Goal: Task Accomplishment & Management: Contribute content

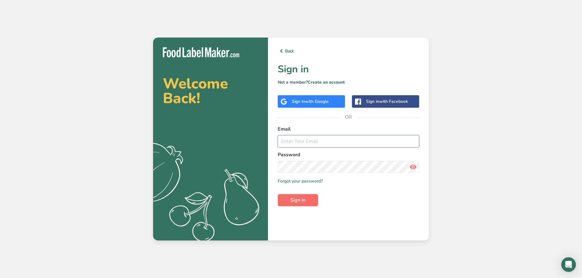
type input "[PERSON_NAME][EMAIL_ADDRESS][DOMAIN_NAME]"
click at [303, 199] on span "Sign in" at bounding box center [297, 200] width 15 height 7
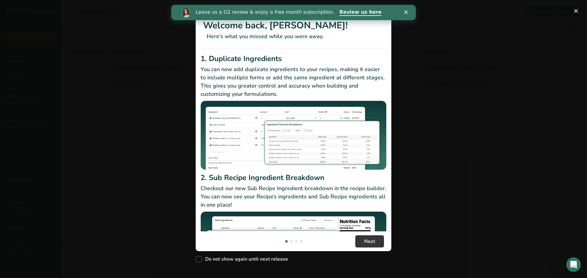
click at [210, 263] on div "Do not show again until next release" at bounding box center [294, 258] width 196 height 13
click at [215, 262] on span "Do not show again until next release" at bounding box center [245, 259] width 86 height 6
click at [200, 262] on input "Do not show again until next release" at bounding box center [198, 260] width 4 height 4
checkbox input "true"
click at [362, 243] on button "Next" at bounding box center [369, 242] width 29 height 12
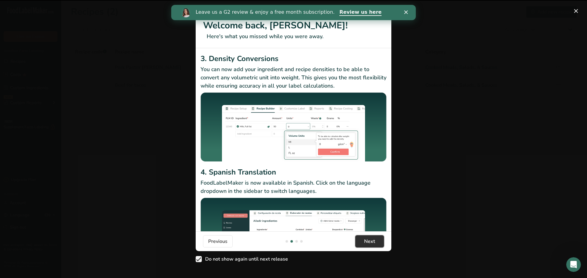
click at [362, 243] on button "Next" at bounding box center [369, 242] width 29 height 12
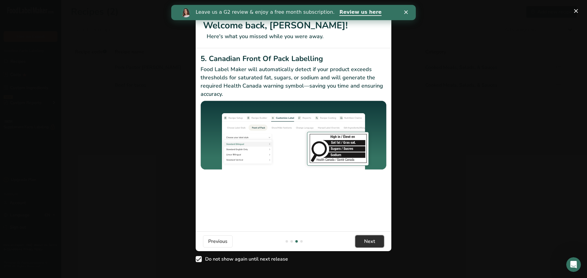
click at [362, 243] on button "Next" at bounding box center [369, 242] width 29 height 12
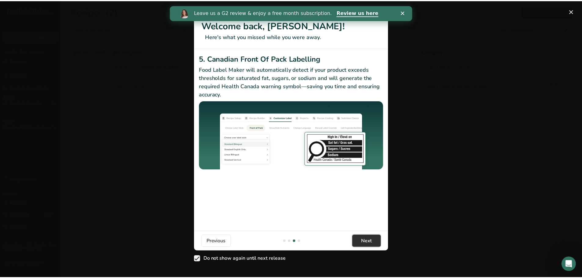
scroll to position [0, 587]
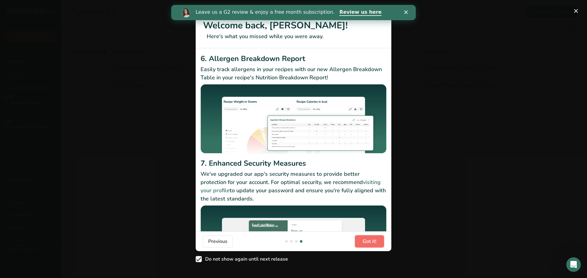
click at [362, 243] on span "Got it!" at bounding box center [369, 241] width 14 height 7
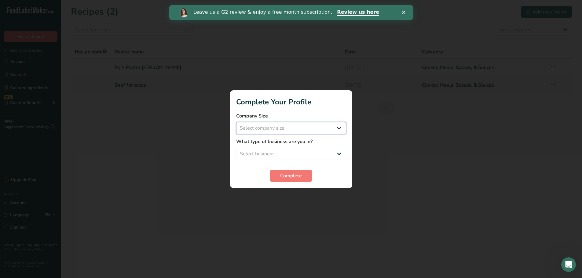
click at [337, 126] on select "Select company size Fewer than 10 Employees 10 to 50 Employees 51 to 500 Employ…" at bounding box center [291, 128] width 110 height 12
select select "2"
click at [236, 122] on select "Select company size Fewer than 10 Employees 10 to 50 Employees 51 to 500 Employ…" at bounding box center [291, 128] width 110 height 12
click at [336, 153] on select "Select business Packaged Food Manufacturer Restaurant & Cafe Bakery Meal Plans …" at bounding box center [291, 154] width 110 height 12
select select "1"
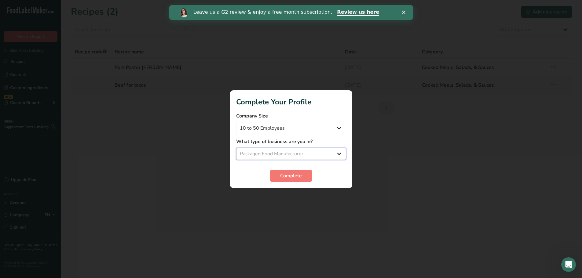
click at [236, 148] on select "Select business Packaged Food Manufacturer Restaurant & Cafe Bakery Meal Plans …" at bounding box center [291, 154] width 110 height 12
click at [295, 177] on span "Complete" at bounding box center [291, 175] width 22 height 7
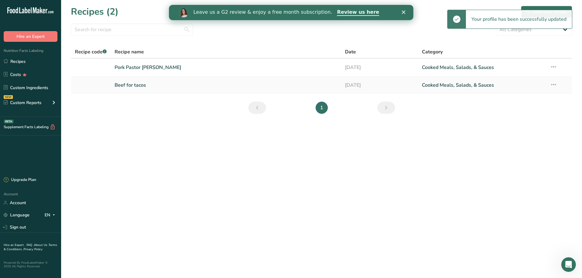
click at [403, 13] on icon "Close" at bounding box center [404, 12] width 4 height 4
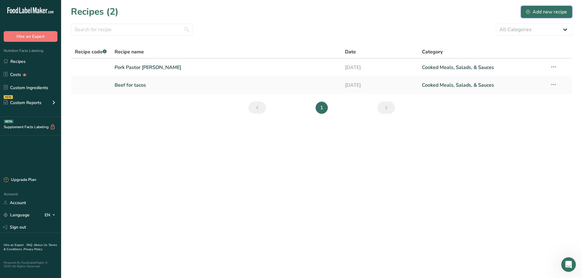
click at [548, 11] on div "Add new recipe" at bounding box center [546, 11] width 41 height 7
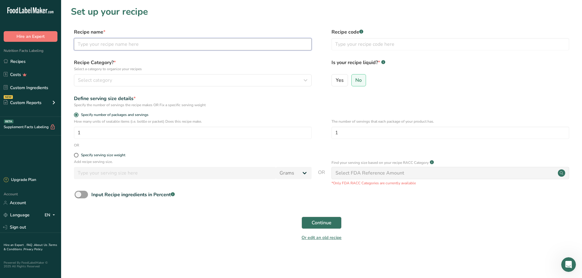
click at [138, 46] on input "text" at bounding box center [193, 44] width 238 height 12
type input "Carne Seca Original"
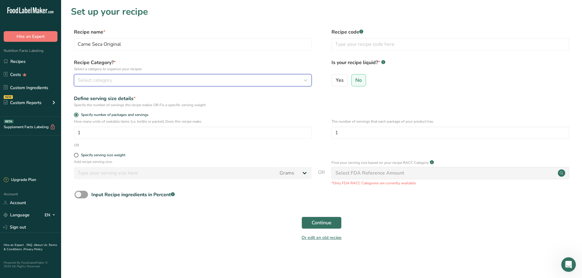
click at [292, 79] on div "Select category" at bounding box center [191, 80] width 226 height 7
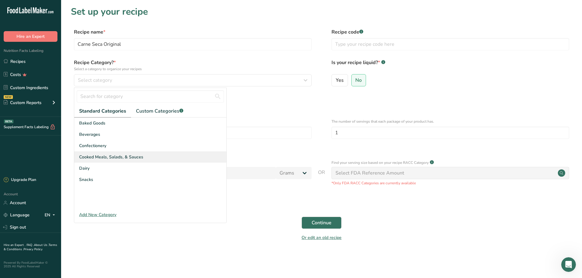
click at [118, 156] on span "Cooked Meals, Salads, & Sauces" at bounding box center [111, 157] width 64 height 6
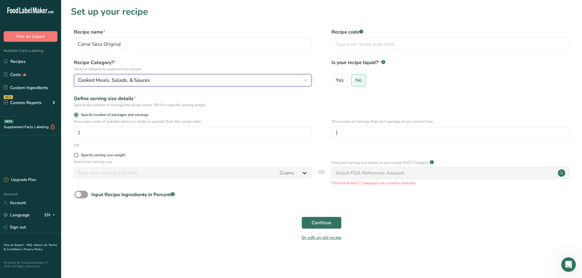
click at [162, 83] on div "Cooked Meals, Salads, & Sauces" at bounding box center [191, 80] width 226 height 7
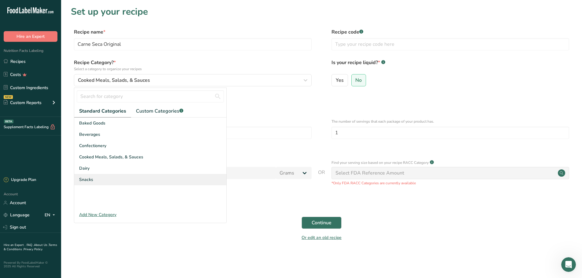
click at [91, 176] on div "Snacks" at bounding box center [150, 179] width 152 height 11
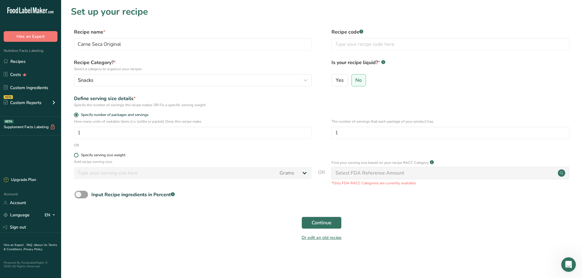
click at [86, 155] on div "Specify serving size weight" at bounding box center [103, 155] width 44 height 5
click at [78, 155] on input "Specify serving size weight" at bounding box center [76, 155] width 4 height 4
radio input "true"
radio input "false"
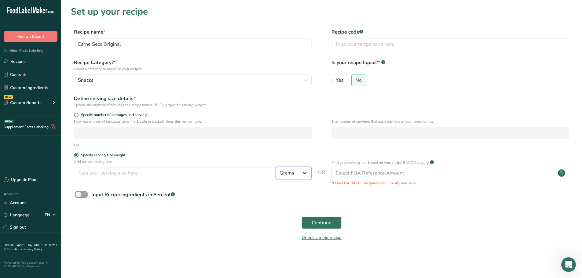
click at [301, 177] on select "Grams kg mg mcg lb oz l mL fl oz tbsp tsp cup qt gallon" at bounding box center [294, 173] width 36 height 12
select select "5"
click at [276, 167] on select "Grams kg mg mcg lb oz l mL fl oz tbsp tsp cup qt gallon" at bounding box center [294, 173] width 36 height 12
click at [116, 169] on input "number" at bounding box center [175, 173] width 202 height 12
type input "3"
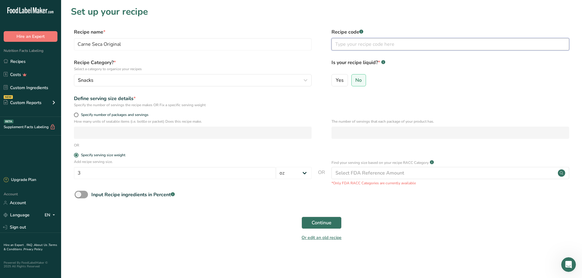
click at [379, 43] on input "text" at bounding box center [451, 44] width 238 height 12
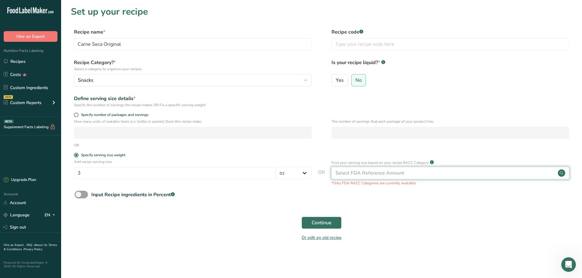
click at [376, 172] on div "Select FDA Reference Amount" at bounding box center [370, 173] width 69 height 7
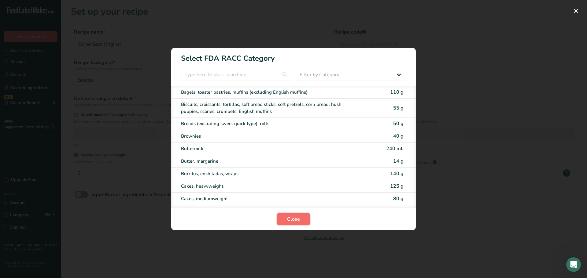
click at [298, 218] on span "Close" at bounding box center [293, 219] width 13 height 7
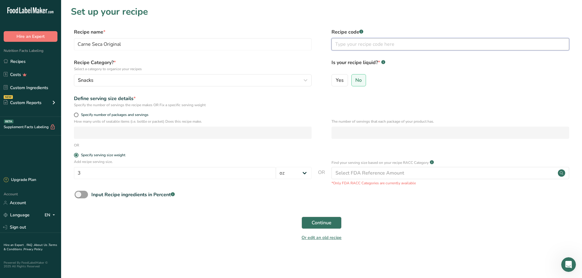
click at [362, 45] on input "text" at bounding box center [451, 44] width 238 height 12
paste input "03286"
type input "03286"
click at [326, 221] on span "Continue" at bounding box center [322, 222] width 20 height 7
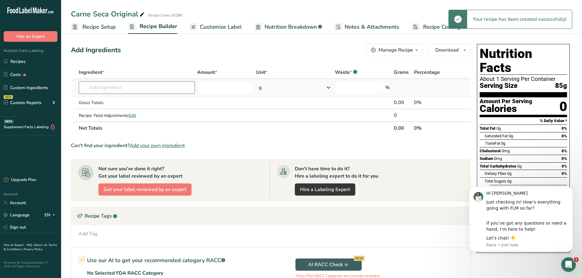
click at [108, 89] on input "text" at bounding box center [137, 88] width 116 height 12
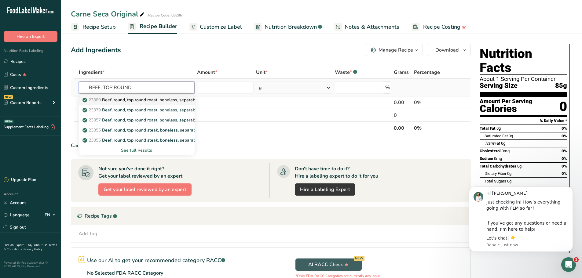
type input "BEEF, TOP ROUND"
click at [144, 100] on p "23380 Beef, round, top round roast, boneless, separable lean only, trimmed to 0…" at bounding box center [192, 100] width 217 height 6
type input "Beef, round, top round roast, boneless, separable lean only, trimmed to 0" fat,…"
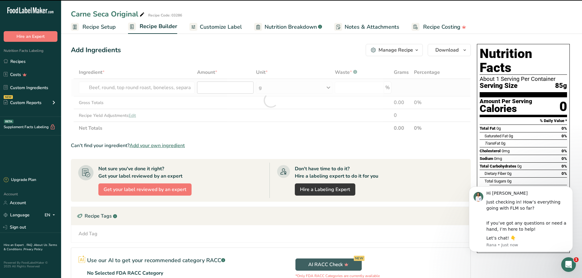
type input "0"
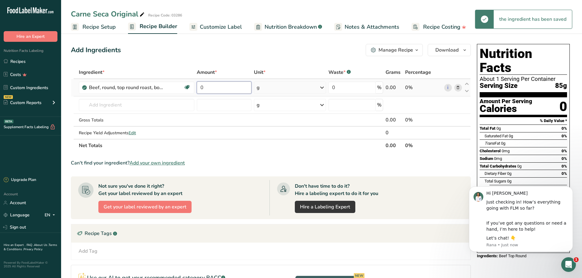
drag, startPoint x: 215, startPoint y: 87, endPoint x: 197, endPoint y: 86, distance: 18.0
click at [197, 86] on input "0" at bounding box center [224, 88] width 54 height 12
type input "15"
click at [322, 89] on div "Ingredient * Amount * Unit * Waste * .a-a{fill:#347362;}.b-a{fill:#fff;} Grams …" at bounding box center [271, 109] width 400 height 86
click at [322, 89] on icon at bounding box center [321, 87] width 7 height 11
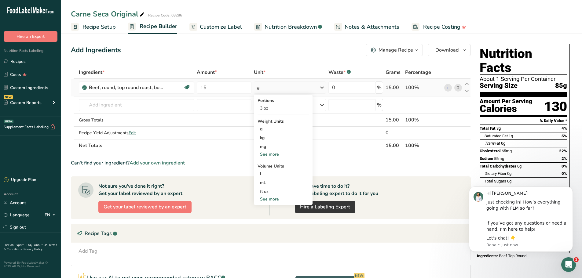
click at [271, 154] on div "See more" at bounding box center [283, 154] width 51 height 6
click at [263, 164] on div "lb" at bounding box center [283, 164] width 51 height 9
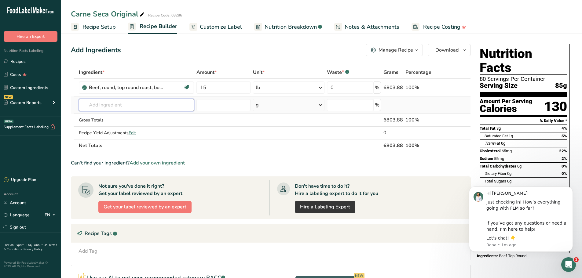
click at [123, 107] on input "text" at bounding box center [137, 105] width 116 height 12
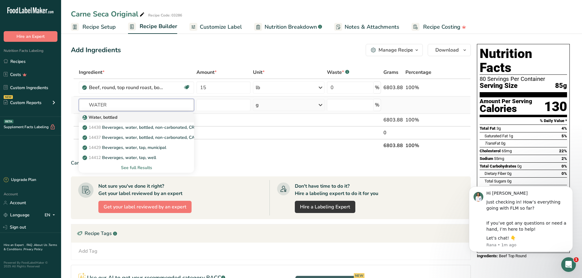
type input "WATER"
click at [119, 116] on div "Water, bottled" at bounding box center [132, 117] width 96 height 6
type input "Water, bottled"
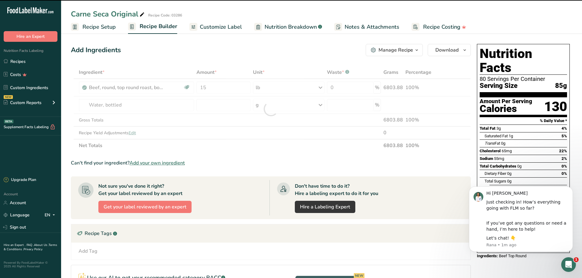
type input "0"
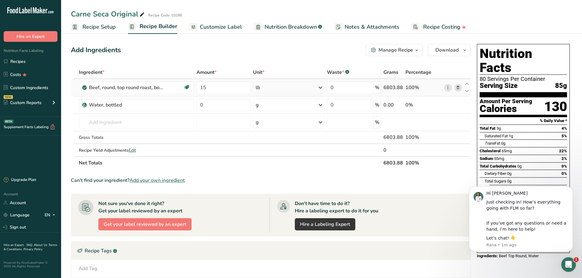
click at [319, 87] on icon at bounding box center [320, 87] width 7 height 11
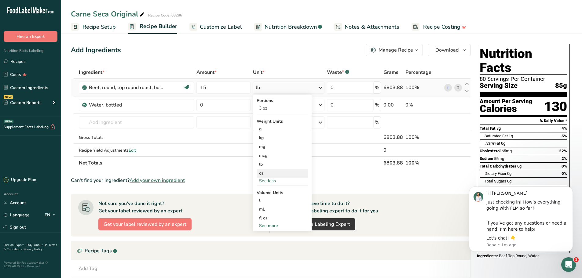
click at [264, 172] on div "oz" at bounding box center [282, 173] width 51 height 9
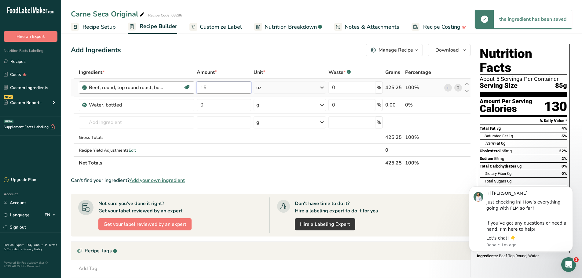
drag, startPoint x: 219, startPoint y: 88, endPoint x: 189, endPoint y: 87, distance: 30.3
click at [189, 87] on tr "Beef, round, top round roast, boneless, separable lean only, trimmed to 0" fat,…" at bounding box center [270, 87] width 399 height 17
click at [211, 89] on input "15" at bounding box center [224, 88] width 54 height 12
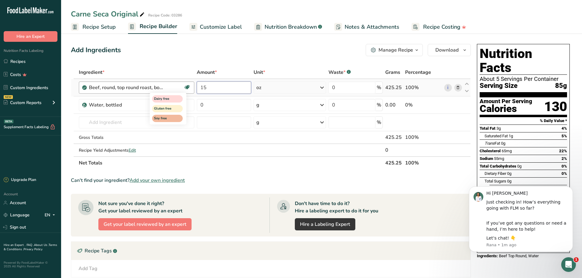
drag, startPoint x: 200, startPoint y: 86, endPoint x: 189, endPoint y: 86, distance: 11.0
click at [189, 86] on tr "Beef, round, top round roast, boneless, separable lean only, trimmed to 0" fat,…" at bounding box center [270, 87] width 399 height 17
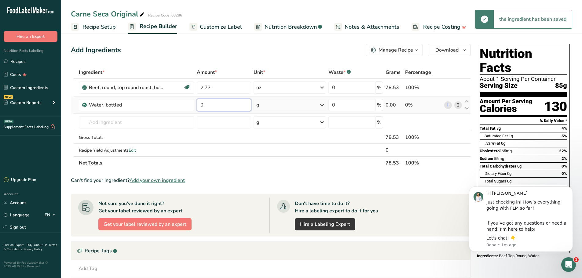
click at [217, 105] on input "0" at bounding box center [224, 105] width 54 height 12
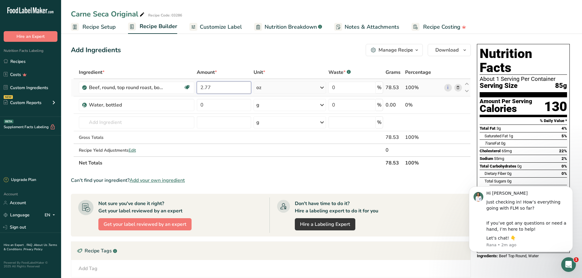
click at [231, 90] on div "Ingredient * Amount * Unit * Waste * .a-a{fill:#347362;}.b-a{fill:#fff;} Grams …" at bounding box center [271, 118] width 400 height 104
type input "2.778"
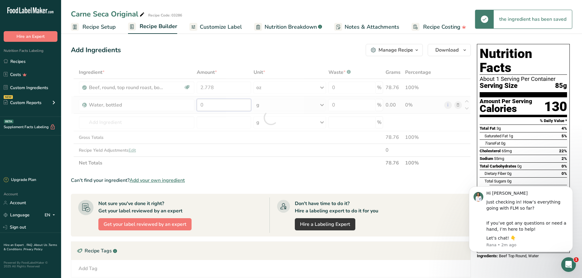
click at [215, 105] on div "Ingredient * Amount * Unit * Waste * .a-a{fill:#347362;}.b-a{fill:#fff;} Grams …" at bounding box center [271, 118] width 400 height 104
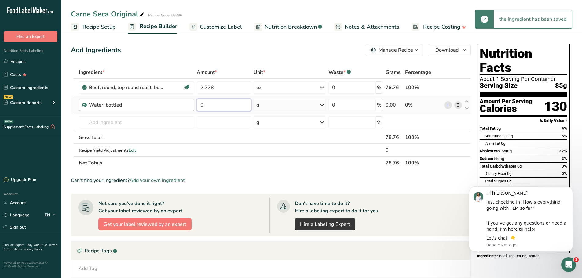
drag, startPoint x: 217, startPoint y: 106, endPoint x: 192, endPoint y: 106, distance: 24.8
click at [192, 106] on tr "Water, bottled 0 g Weight Units g kg mg See more Volume Units l Volume units re…" at bounding box center [270, 105] width 399 height 17
type input "0.185"
click at [319, 106] on div "Ingredient * Amount * Unit * Waste * .a-a{fill:#347362;}.b-a{fill:#fff;} Grams …" at bounding box center [271, 118] width 400 height 104
click at [322, 104] on icon at bounding box center [321, 105] width 7 height 11
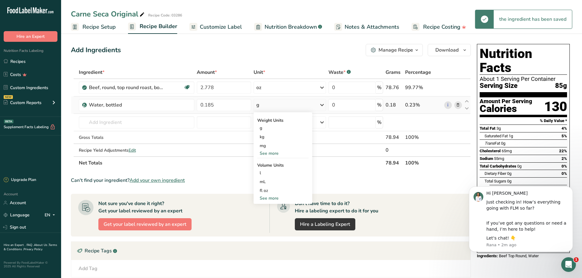
click at [269, 155] on div "See more" at bounding box center [282, 153] width 51 height 6
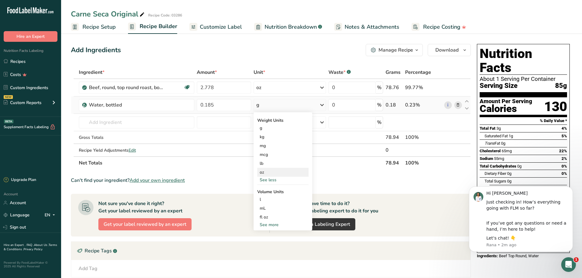
click at [263, 170] on div "oz" at bounding box center [282, 172] width 51 height 9
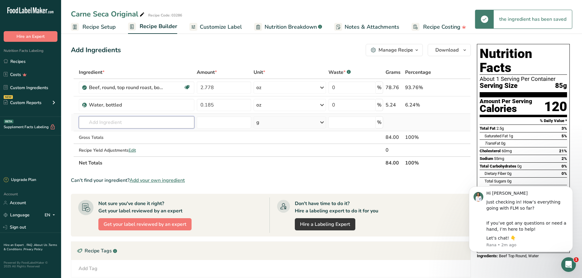
click at [135, 123] on input "text" at bounding box center [137, 122] width 116 height 12
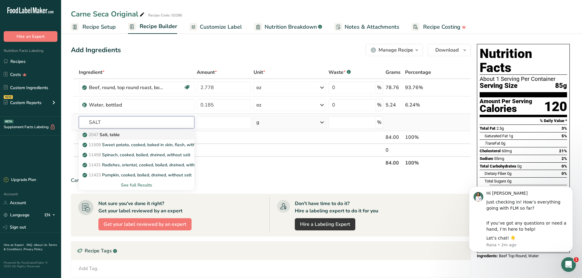
type input "SALT"
click at [124, 134] on div "2047 Salt, table" at bounding box center [132, 135] width 96 height 6
type input "Salt, table"
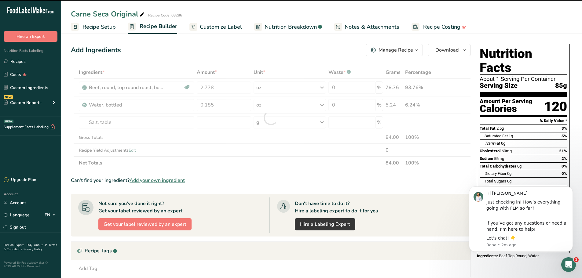
type input "0"
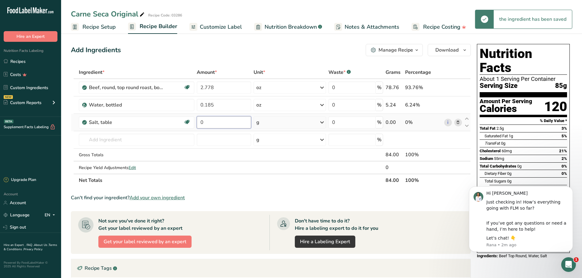
click at [225, 122] on input "0" at bounding box center [224, 122] width 54 height 12
type input "37"
click at [321, 123] on icon at bounding box center [321, 122] width 7 height 11
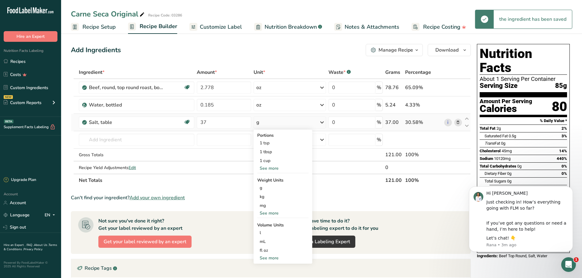
click at [274, 212] on div "See more" at bounding box center [282, 213] width 51 height 6
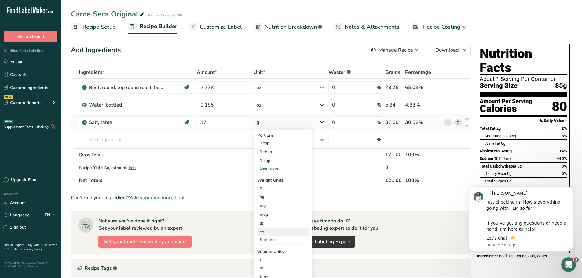
click at [263, 232] on div "oz" at bounding box center [282, 232] width 51 height 9
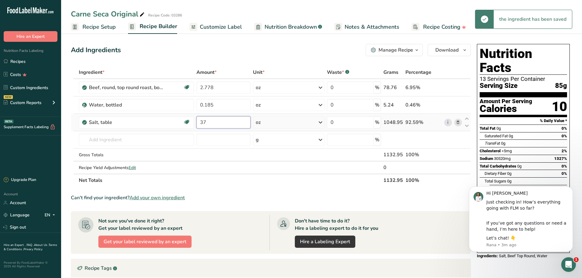
drag, startPoint x: 222, startPoint y: 122, endPoint x: 197, endPoint y: 122, distance: 24.8
click at [197, 122] on input "37" at bounding box center [224, 122] width 54 height 12
type input "3"
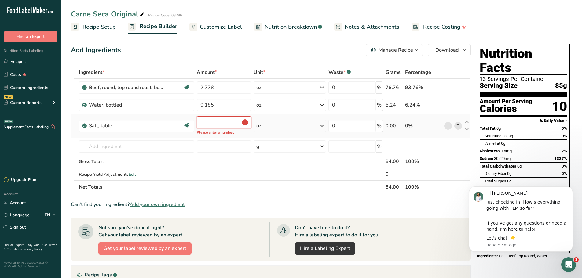
type input "0"
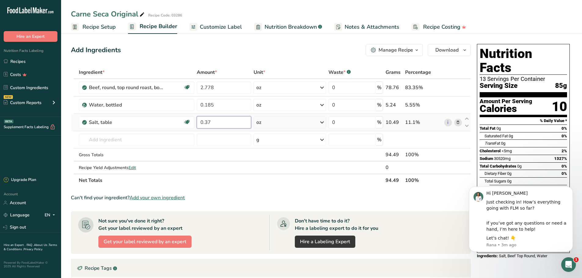
click at [205, 123] on input "0.37" at bounding box center [224, 122] width 54 height 12
type input "0.037"
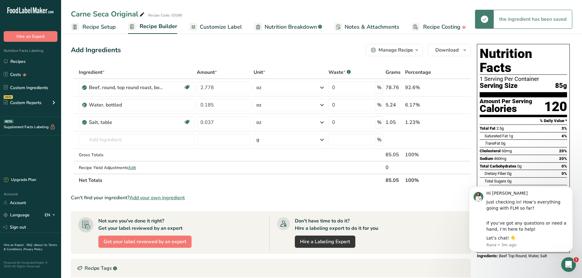
click at [239, 183] on th "Net Totals" at bounding box center [231, 180] width 307 height 13
click at [495, 257] on body "Hi Emilio Just checking in! How’s everything going with FLM so far? If you’ve g…" at bounding box center [520, 219] width 117 height 79
click at [503, 264] on div "Nutrition Facts 1 Serving Per Container Serving Size 85g Amount Per Serving Cal…" at bounding box center [524, 223] width 98 height 362
click at [570, 189] on icon "Dismiss notification" at bounding box center [571, 188] width 3 height 3
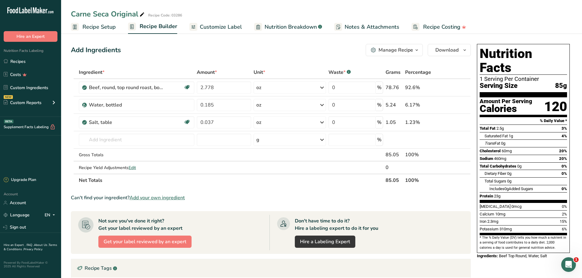
click at [222, 28] on span "Customize Label" at bounding box center [221, 27] width 42 height 8
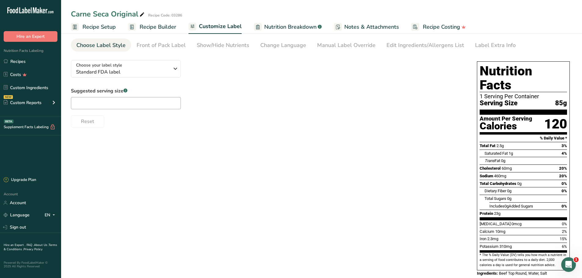
scroll to position [20, 0]
click at [160, 44] on div "Front of Pack Label" at bounding box center [161, 45] width 49 height 8
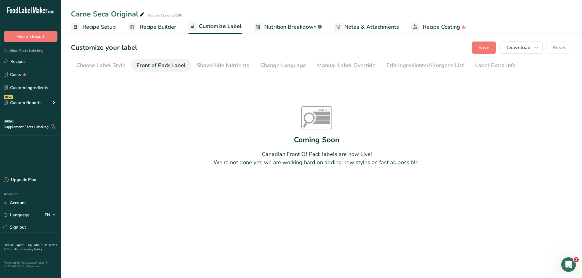
scroll to position [0, 0]
click at [103, 66] on div "Choose Label Style" at bounding box center [100, 65] width 49 height 8
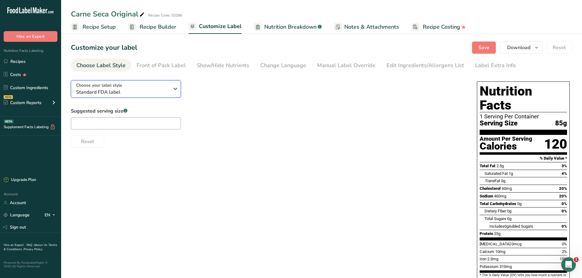
click at [171, 87] on div "Choose your label style Standard FDA label" at bounding box center [125, 89] width 98 height 14
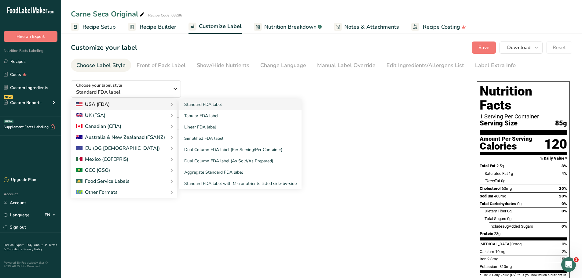
click at [145, 105] on div "USA (FDA)" at bounding box center [124, 104] width 97 height 7
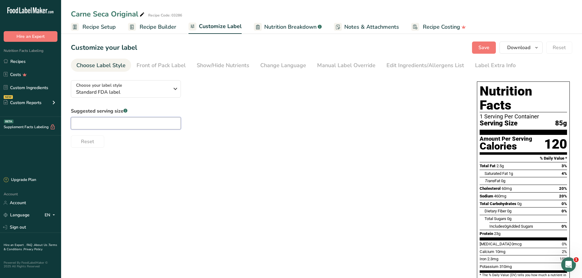
click at [129, 124] on input "text" at bounding box center [126, 123] width 110 height 12
type input "3"
click at [158, 23] on span "Recipe Builder" at bounding box center [158, 27] width 37 height 8
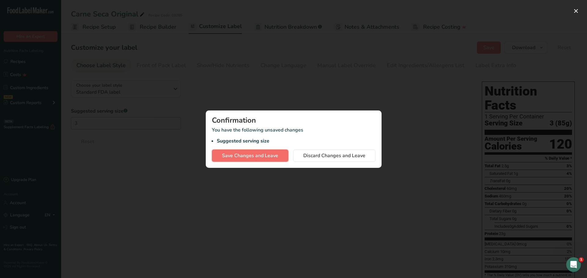
click at [261, 156] on span "Save Changes and Leave" at bounding box center [250, 155] width 56 height 7
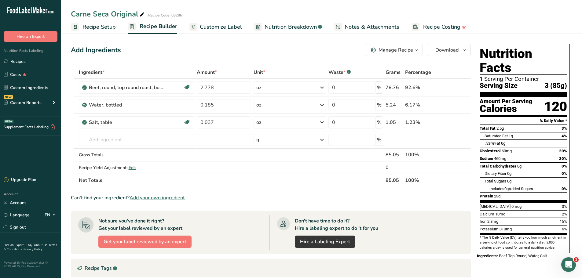
click at [102, 25] on span "Recipe Setup" at bounding box center [99, 27] width 33 height 8
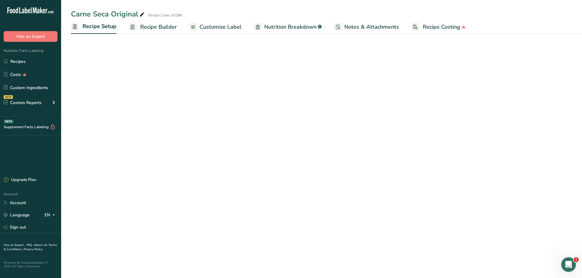
select select "5"
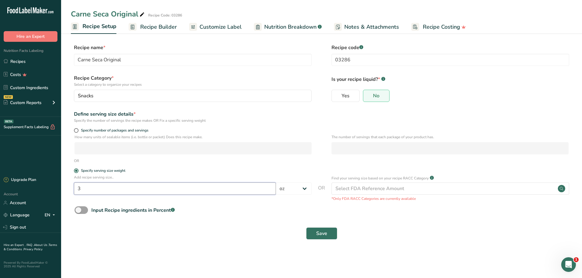
drag, startPoint x: 92, startPoint y: 190, endPoint x: 73, endPoint y: 188, distance: 19.5
click at [73, 188] on div "Add recipe serving size.. 3 Grams kg mg mcg lb oz l mL fl oz tbsp tsp cup qt ga…" at bounding box center [322, 188] width 502 height 27
type input "2"
click at [321, 233] on span "Save" at bounding box center [321, 233] width 11 height 7
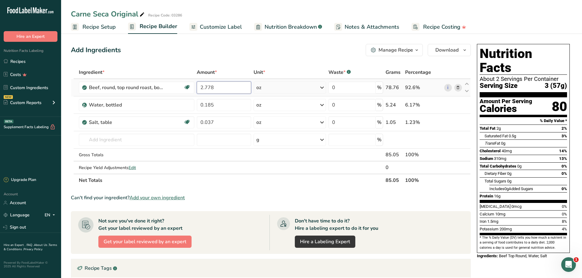
click at [227, 87] on input "2.778" at bounding box center [224, 88] width 54 height 12
drag, startPoint x: 223, startPoint y: 86, endPoint x: 195, endPoint y: 88, distance: 28.1
click at [195, 88] on tr "Beef, round, top round roast, boneless, separable lean only, trimmed to 0" fat,…" at bounding box center [270, 87] width 399 height 17
type input "1.852"
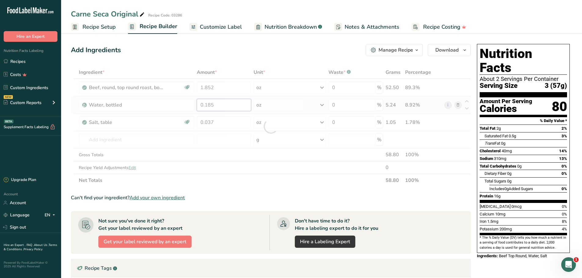
click at [219, 109] on div "Ingredient * Amount * Unit * Waste * .a-a{fill:#347362;}.b-a{fill:#fff;} Grams …" at bounding box center [271, 126] width 400 height 121
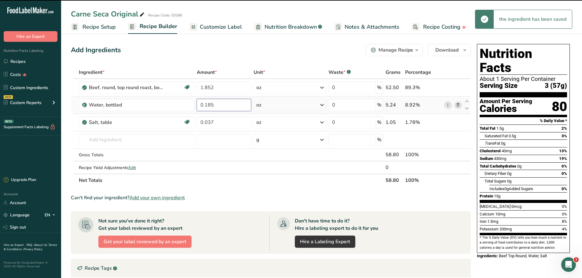
drag, startPoint x: 208, startPoint y: 105, endPoint x: 230, endPoint y: 105, distance: 22.3
click at [230, 105] on input "0.185" at bounding box center [224, 105] width 54 height 12
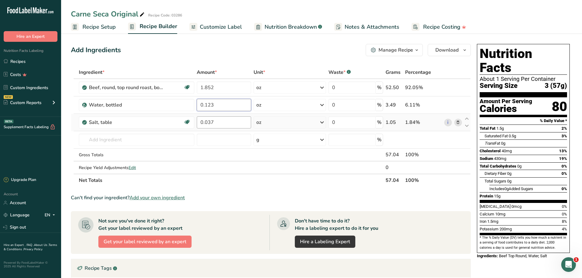
type input "0.123"
click at [224, 120] on div "Ingredient * Amount * Unit * Waste * .a-a{fill:#347362;}.b-a{fill:#fff;} Grams …" at bounding box center [271, 126] width 400 height 121
drag, startPoint x: 208, startPoint y: 122, endPoint x: 231, endPoint y: 123, distance: 22.9
click at [231, 123] on input "0.037" at bounding box center [224, 122] width 54 height 12
type input "0.025"
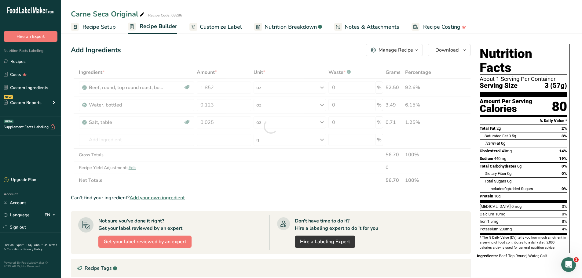
click at [212, 30] on span "Customize Label" at bounding box center [221, 27] width 42 height 8
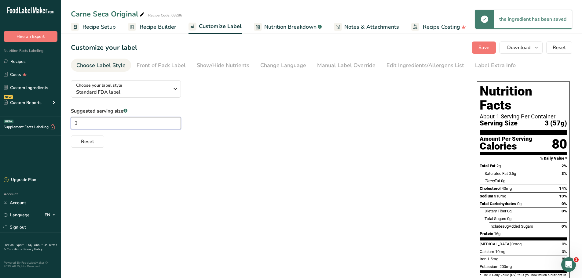
click at [91, 123] on input "3" at bounding box center [126, 123] width 110 height 12
type input "1"
drag, startPoint x: 98, startPoint y: 123, endPoint x: 66, endPoint y: 120, distance: 32.8
click at [64, 120] on section "Customize your label Save Download Choose what to show on your downloaded label…" at bounding box center [321, 172] width 521 height 281
type input "2"
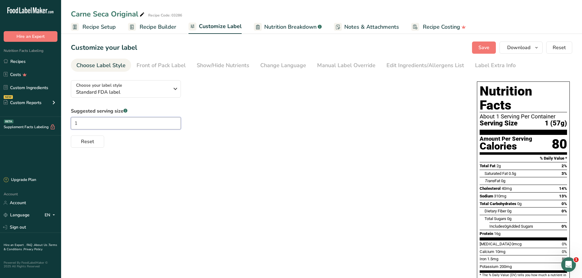
click at [108, 124] on input "1" at bounding box center [126, 123] width 110 height 12
type input "1 oz"
click at [485, 48] on span "Save" at bounding box center [484, 47] width 11 height 7
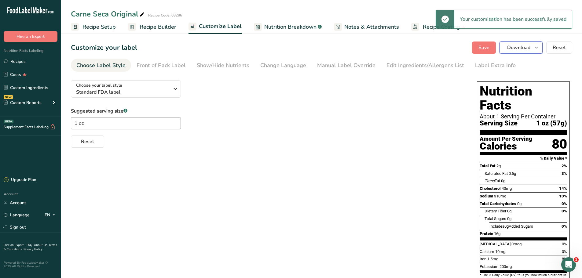
click at [528, 47] on span "Download" at bounding box center [518, 47] width 23 height 7
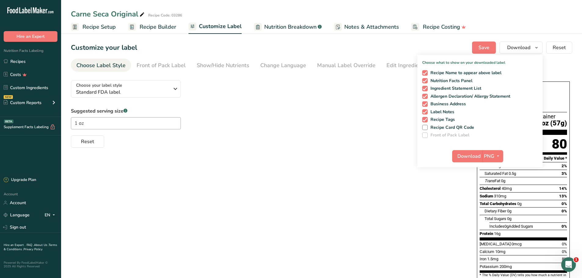
click at [390, 141] on div "Reset" at bounding box center [268, 140] width 394 height 15
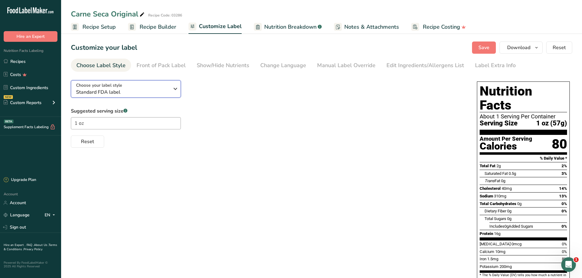
click at [170, 89] on div "Choose your label style Standard FDA label" at bounding box center [125, 89] width 98 height 14
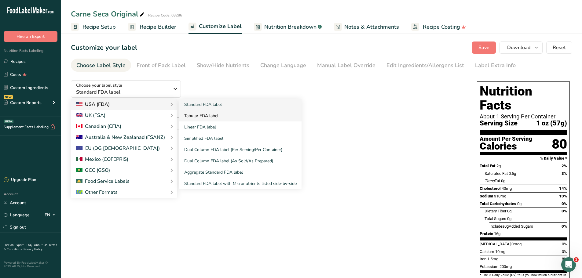
click at [201, 115] on link "Tabular FDA label" at bounding box center [240, 115] width 122 height 11
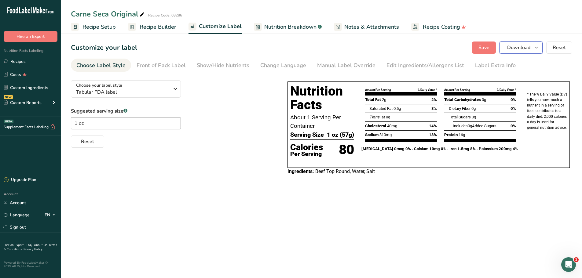
click at [524, 47] on span "Download" at bounding box center [518, 47] width 23 height 7
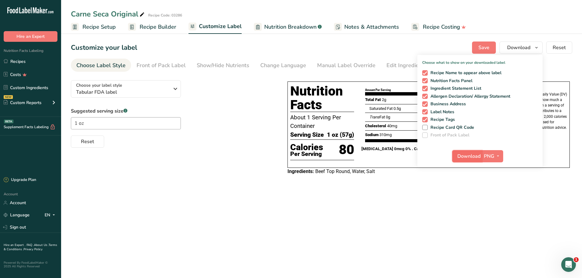
click at [466, 158] on span "Download" at bounding box center [469, 156] width 23 height 7
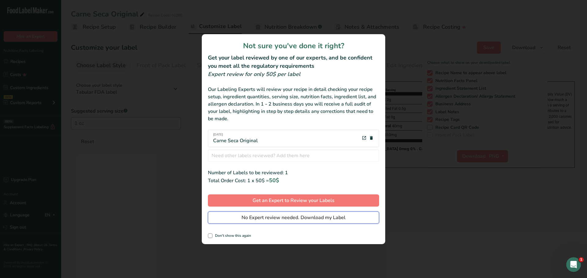
click at [285, 220] on span "No Expert review needed. Download my Label" at bounding box center [293, 217] width 104 height 7
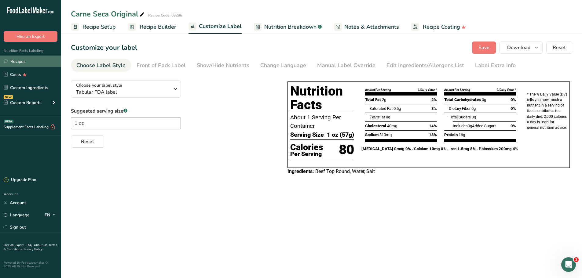
click at [19, 63] on link "Recipes" at bounding box center [30, 62] width 61 height 12
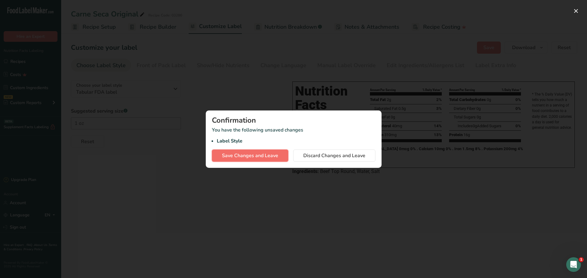
click at [257, 158] on span "Save Changes and Leave" at bounding box center [250, 155] width 56 height 7
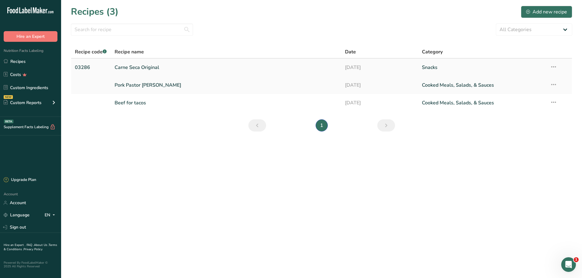
click at [551, 69] on icon at bounding box center [553, 66] width 7 height 11
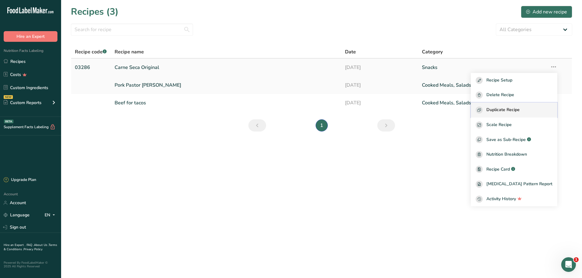
click at [509, 108] on span "Duplicate Recipe" at bounding box center [503, 110] width 33 height 7
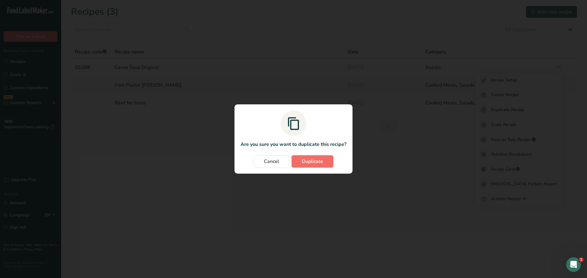
click at [305, 165] on span "Duplicate" at bounding box center [312, 161] width 21 height 7
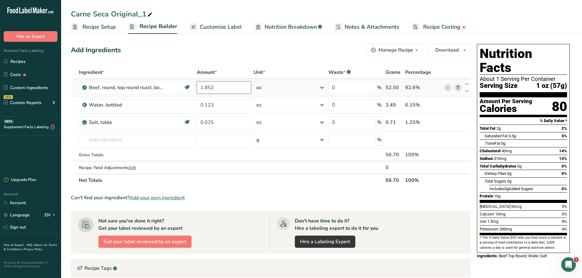
click at [209, 86] on input "1.852" at bounding box center [224, 88] width 54 height 12
type input "1.807"
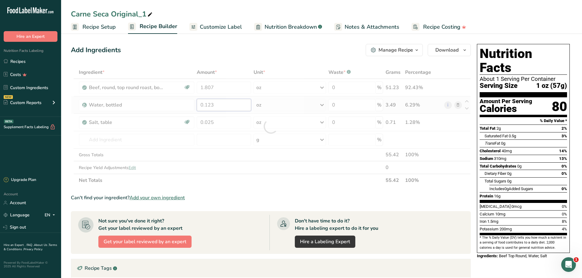
click at [221, 106] on div "Ingredient * Amount * Unit * Waste * .a-a{fill:#347362;}.b-a{fill:#fff;} Grams …" at bounding box center [271, 126] width 400 height 121
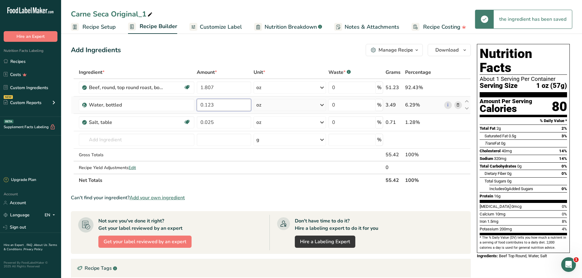
drag, startPoint x: 211, startPoint y: 103, endPoint x: 228, endPoint y: 105, distance: 16.5
click at [228, 105] on input "0.123" at bounding box center [224, 105] width 54 height 12
type input "0.12"
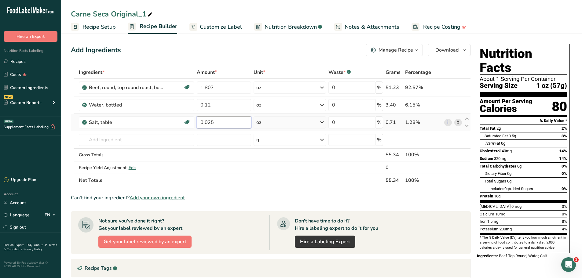
click at [224, 119] on div "Ingredient * Amount * Unit * Waste * .a-a{fill:#347362;}.b-a{fill:#fff;} Grams …" at bounding box center [271, 126] width 400 height 121
drag, startPoint x: 210, startPoint y: 123, endPoint x: 237, endPoint y: 116, distance: 27.7
click at [222, 123] on input "0.025" at bounding box center [224, 122] width 54 height 12
type input "0.024"
click at [123, 137] on div "Ingredient * Amount * Unit * Waste * .a-a{fill:#347362;}.b-a{fill:#fff;} Grams …" at bounding box center [271, 126] width 400 height 121
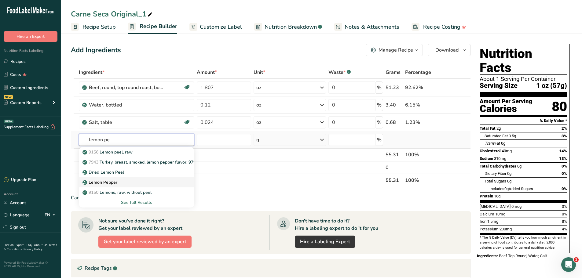
type input "lemon pe"
click at [114, 182] on p "Lemon Pepper" at bounding box center [101, 182] width 34 height 6
type input "Lemon Pepper"
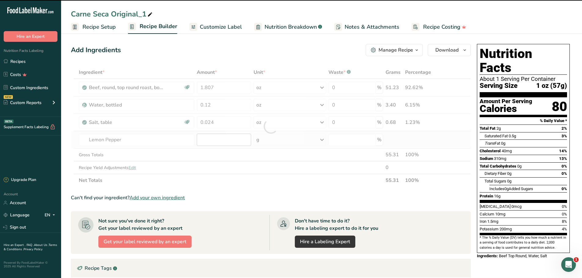
type input "0"
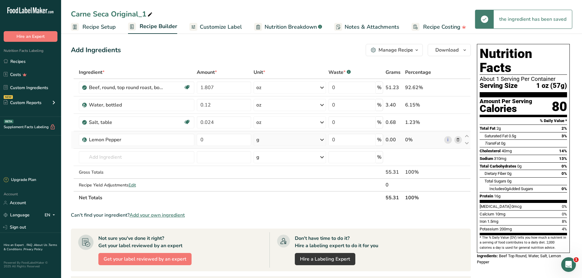
click at [321, 139] on icon at bounding box center [321, 139] width 7 height 11
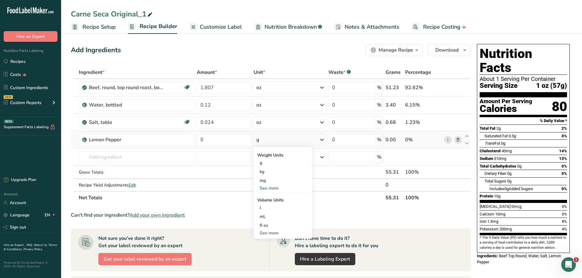
click at [274, 187] on div "See more" at bounding box center [282, 188] width 51 height 6
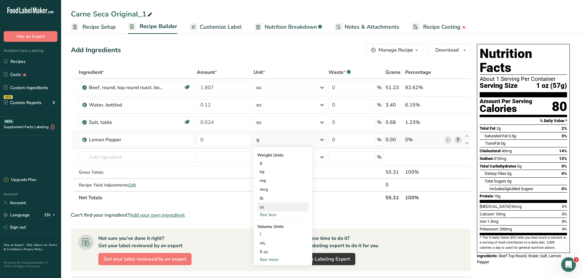
click at [264, 208] on div "oz" at bounding box center [282, 207] width 51 height 9
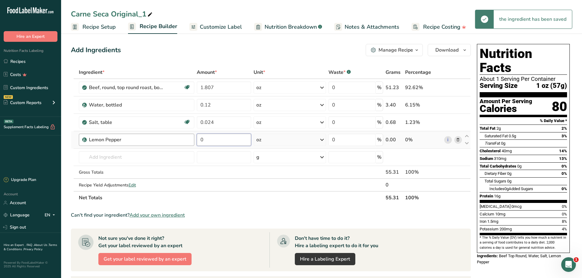
drag, startPoint x: 214, startPoint y: 141, endPoint x: 194, endPoint y: 140, distance: 20.5
click at [194, 140] on tr "Lemon Pepper 0 oz Weight Units g kg mg mcg lb oz See less Volume Units l Volume…" at bounding box center [270, 139] width 399 height 17
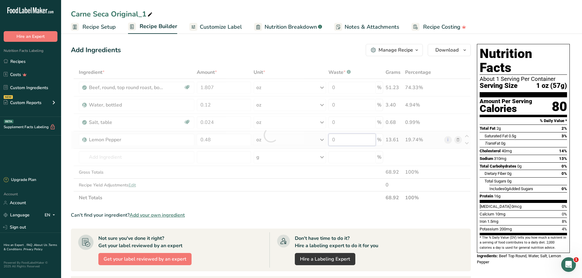
click at [354, 143] on div "Ingredient * Amount * Unit * Waste * .a-a{fill:#347362;}.b-a{fill:#fff;} Grams …" at bounding box center [271, 135] width 400 height 138
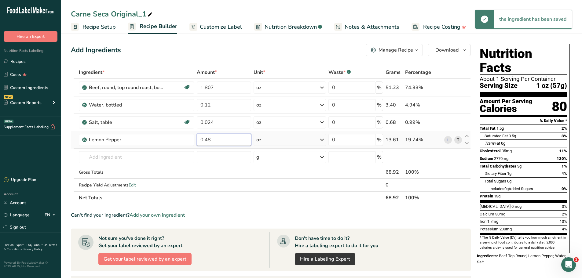
click at [206, 139] on div "Ingredient * Amount * Unit * Waste * .a-a{fill:#347362;}.b-a{fill:#fff;} Grams …" at bounding box center [271, 135] width 400 height 138
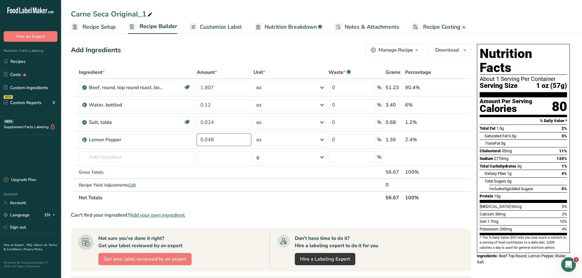
type input "0.048"
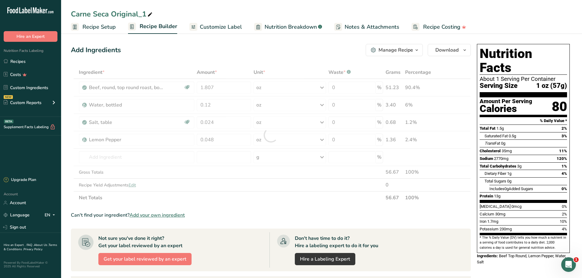
click at [450, 207] on section "Ingredient * Amount * Unit * Waste * .a-a{fill:#347362;}.b-a{fill:#fff;} Grams …" at bounding box center [271, 238] width 400 height 345
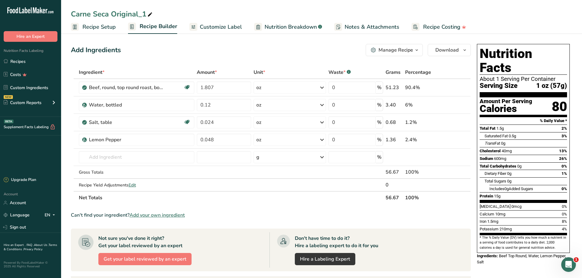
click at [217, 28] on span "Customize Label" at bounding box center [221, 27] width 42 height 8
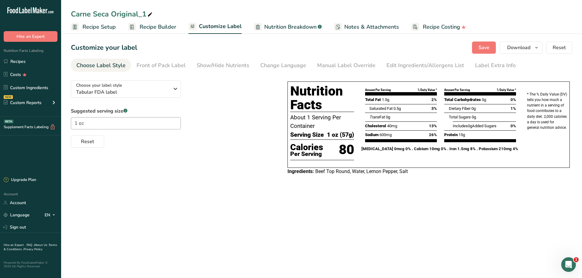
click at [105, 29] on span "Recipe Setup" at bounding box center [99, 27] width 33 height 8
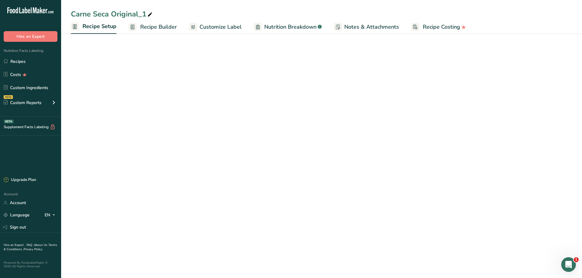
select select "5"
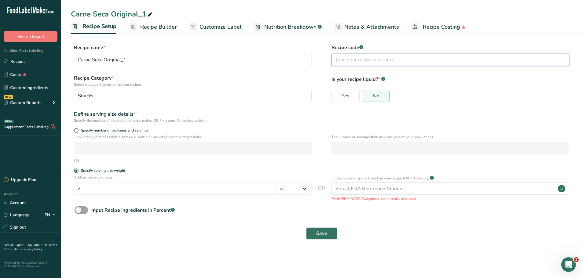
click at [359, 61] on input "text" at bounding box center [451, 60] width 238 height 12
paste input "03274"
type input "03274"
click at [218, 28] on span "Customize Label" at bounding box center [221, 27] width 42 height 8
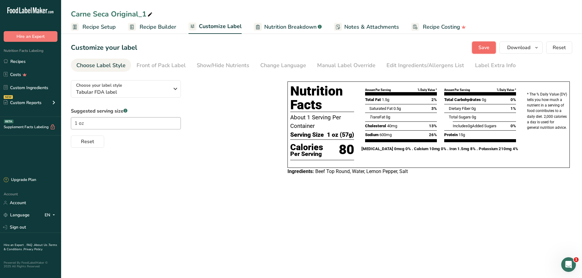
click at [485, 51] on span "Save" at bounding box center [484, 47] width 11 height 7
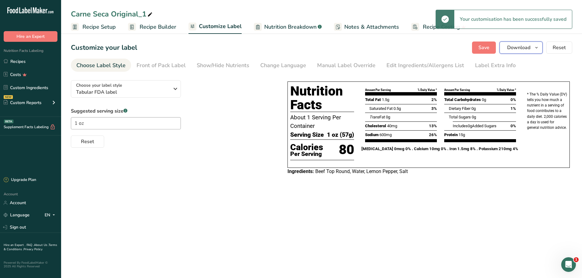
click at [519, 49] on span "Download" at bounding box center [518, 47] width 23 height 7
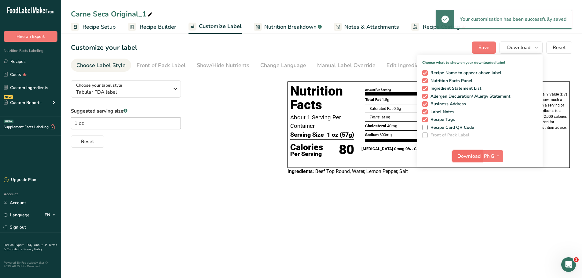
click at [478, 156] on span "Download" at bounding box center [469, 156] width 23 height 7
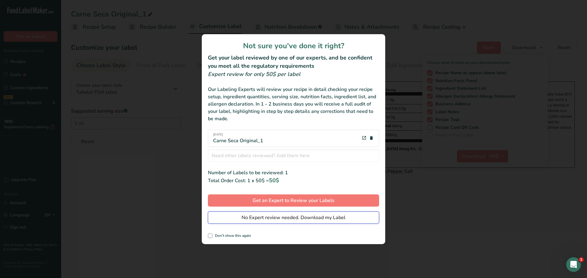
click at [294, 219] on span "No Expert review needed. Download my Label" at bounding box center [293, 217] width 104 height 7
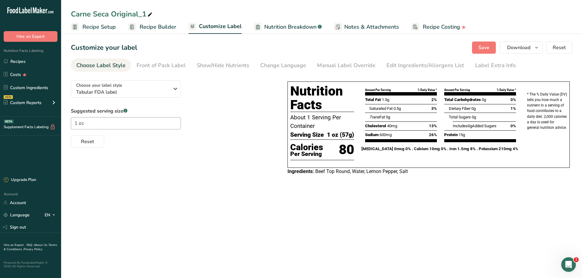
click at [102, 28] on span "Recipe Setup" at bounding box center [99, 27] width 33 height 8
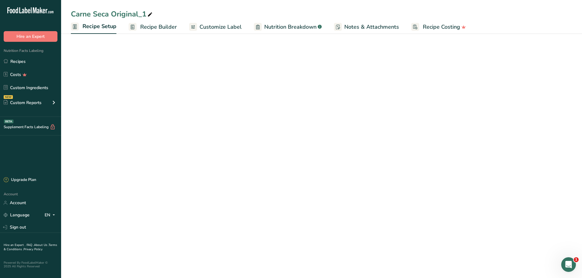
select select "5"
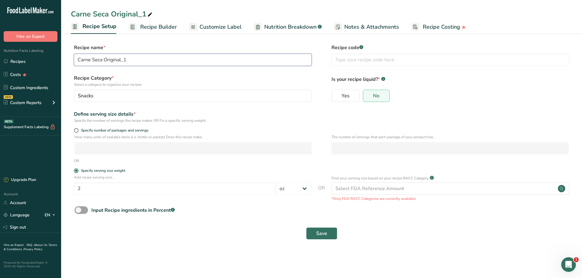
drag, startPoint x: 104, startPoint y: 60, endPoint x: 146, endPoint y: 61, distance: 41.6
click at [146, 61] on input "Carne Seca Original_1" at bounding box center [193, 60] width 238 height 12
type input "Carne Seca Lemon Pepper"
click at [322, 231] on span "Save" at bounding box center [321, 233] width 11 height 7
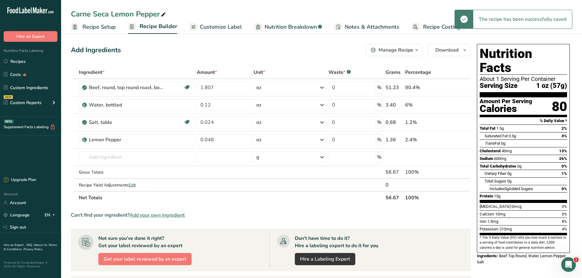
click at [209, 26] on span "Customize Label" at bounding box center [221, 27] width 42 height 8
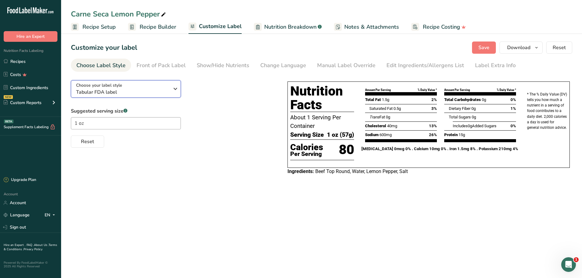
click at [175, 86] on icon "button" at bounding box center [175, 88] width 7 height 11
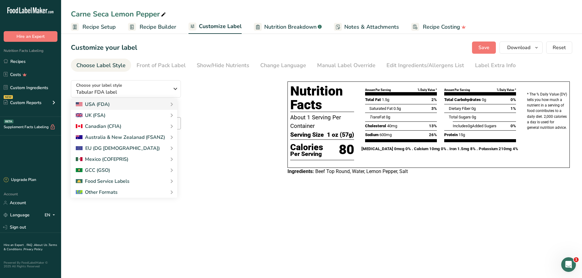
click at [215, 81] on div "Choose your label style Tabular FDA label USA (FDA) Standard FDA label Tabular …" at bounding box center [173, 111] width 204 height 72
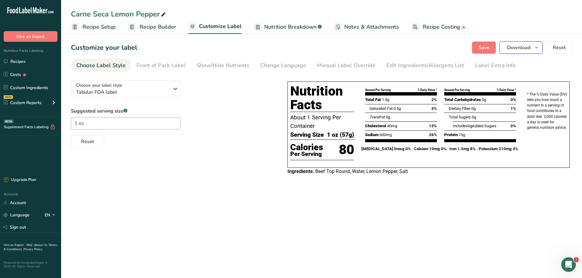
click at [519, 48] on span "Download" at bounding box center [518, 47] width 23 height 7
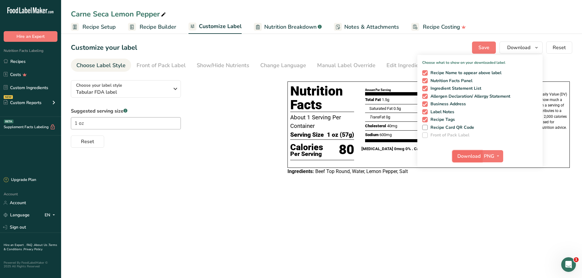
click at [469, 158] on span "Download" at bounding box center [469, 156] width 23 height 7
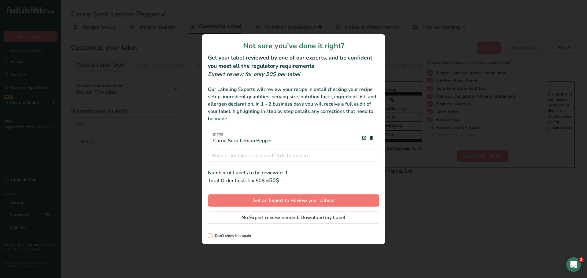
click at [221, 238] on span "Don't show this again" at bounding box center [231, 236] width 39 height 5
click at [212, 238] on input "Don't show this again" at bounding box center [210, 236] width 4 height 4
checkbox input "true"
click at [293, 218] on span "No Expert review needed. Download my Label" at bounding box center [293, 217] width 104 height 7
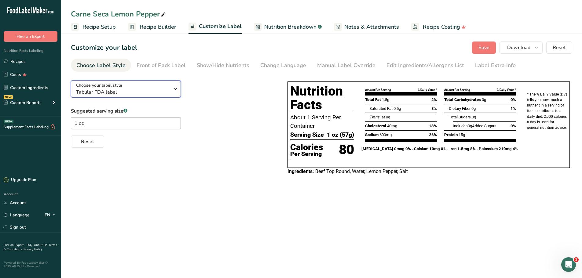
click at [171, 87] on div "Choose your label style Tabular FDA label" at bounding box center [125, 89] width 98 height 14
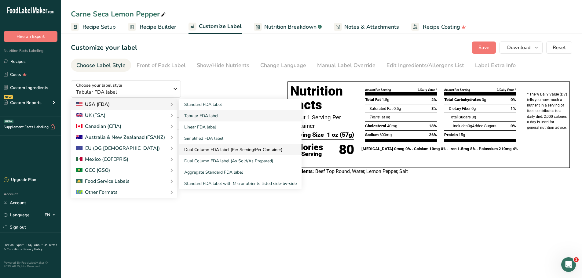
click at [228, 148] on link "Dual Column FDA label (Per Serving/Per Container)" at bounding box center [240, 149] width 122 height 11
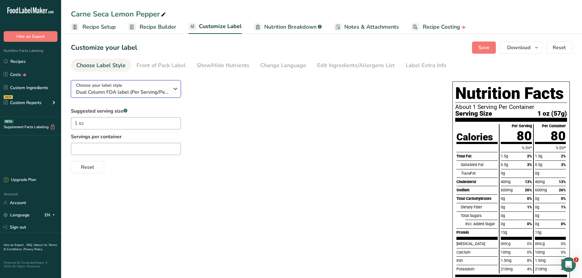
click at [174, 89] on icon "button" at bounding box center [175, 88] width 7 height 11
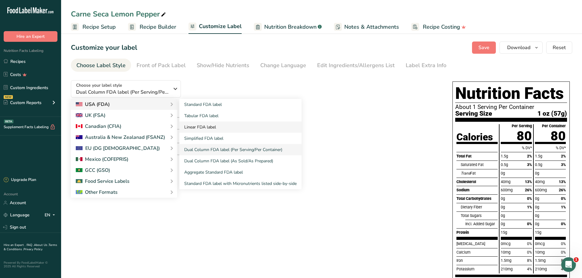
click at [203, 124] on link "Linear FDA label" at bounding box center [240, 127] width 122 height 11
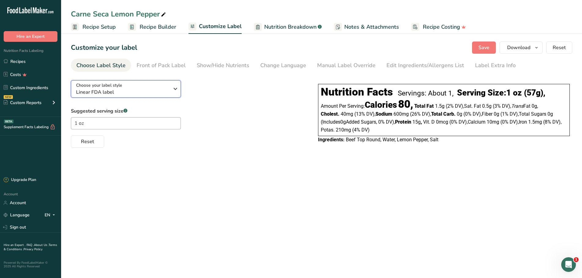
click at [169, 89] on div "Choose your label style Linear FDA label" at bounding box center [125, 89] width 98 height 14
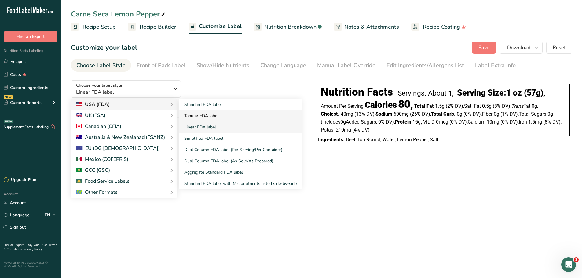
click at [197, 115] on link "Tabular FDA label" at bounding box center [240, 115] width 122 height 11
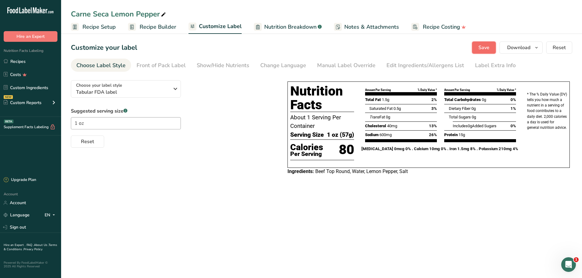
click at [481, 48] on span "Save" at bounding box center [484, 47] width 11 height 7
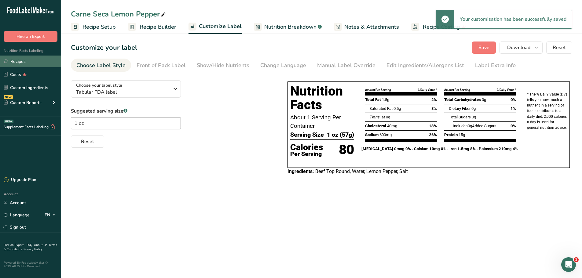
click at [20, 62] on link "Recipes" at bounding box center [30, 62] width 61 height 12
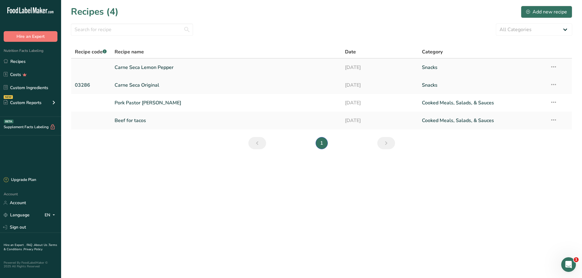
click at [551, 67] on icon at bounding box center [553, 66] width 7 height 11
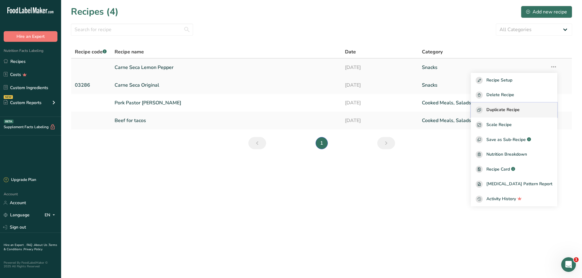
click at [512, 109] on span "Duplicate Recipe" at bounding box center [503, 110] width 33 height 7
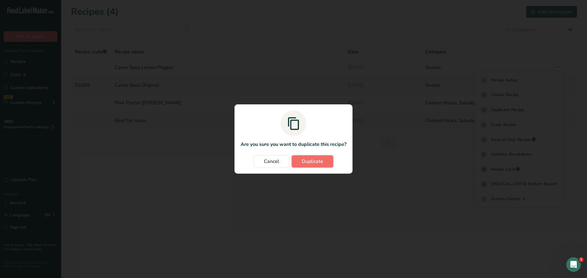
click at [312, 161] on span "Duplicate" at bounding box center [312, 161] width 21 height 7
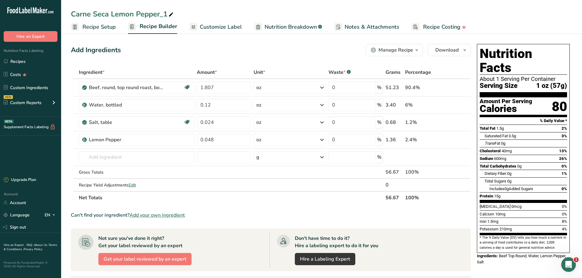
click at [171, 16] on icon at bounding box center [171, 14] width 6 height 9
click at [95, 28] on span "Recipe Setup" at bounding box center [99, 27] width 33 height 8
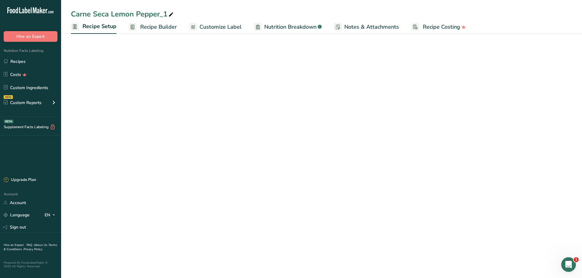
select select "5"
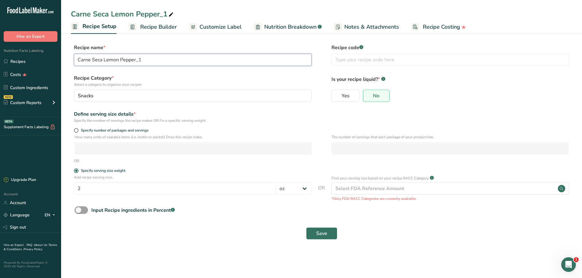
drag, startPoint x: 103, startPoint y: 61, endPoint x: 170, endPoint y: 61, distance: 67.2
click at [170, 61] on input "Carne Seca Lemon Pepper_1" at bounding box center [193, 60] width 238 height 12
type input "Carne Seca Spicy"
click at [368, 57] on input "text" at bounding box center [451, 60] width 238 height 12
paste input "03275"
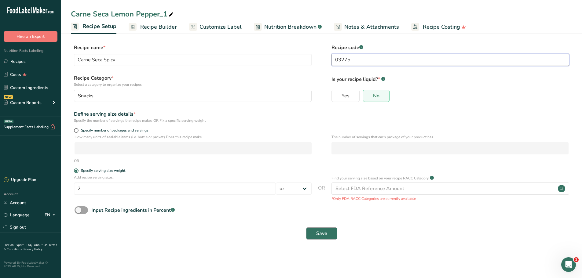
type input "03275"
click at [319, 232] on span "Save" at bounding box center [321, 233] width 11 height 7
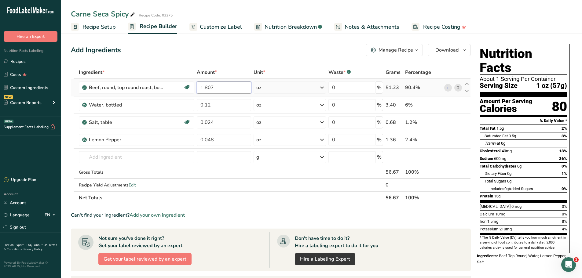
click at [220, 87] on input "1.807" at bounding box center [224, 88] width 54 height 12
drag, startPoint x: 211, startPoint y: 88, endPoint x: 230, endPoint y: 89, distance: 19.3
click at [230, 89] on input "1.807" at bounding box center [224, 88] width 54 height 12
type input "1.823"
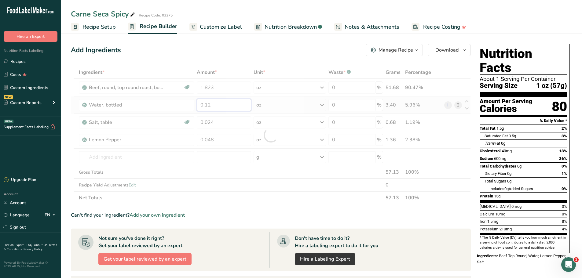
click at [225, 104] on div "Ingredient * Amount * Unit * Waste * .a-a{fill:#347362;}.b-a{fill:#fff;} Grams …" at bounding box center [271, 135] width 400 height 138
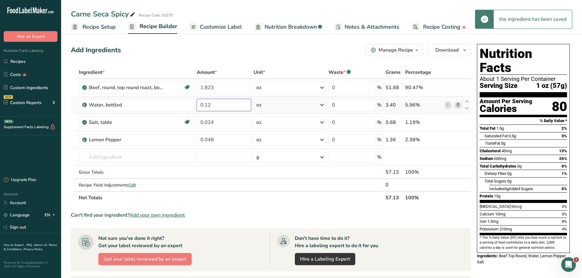
click at [222, 105] on input "0.12" at bounding box center [224, 105] width 54 height 12
type input "0.122"
click at [227, 123] on div "Ingredient * Amount * Unit * Waste * .a-a{fill:#347362;}.b-a{fill:#fff;} Grams …" at bounding box center [271, 135] width 400 height 138
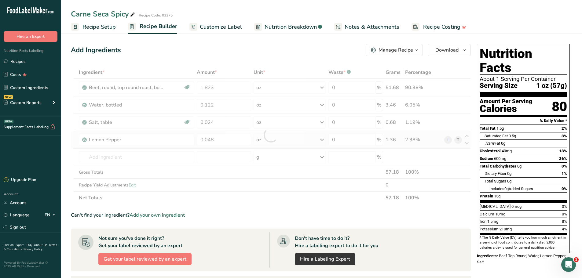
click at [458, 140] on div "Ingredient * Amount * Unit * Waste * .a-a{fill:#347362;}.b-a{fill:#fff;} Grams …" at bounding box center [271, 135] width 400 height 138
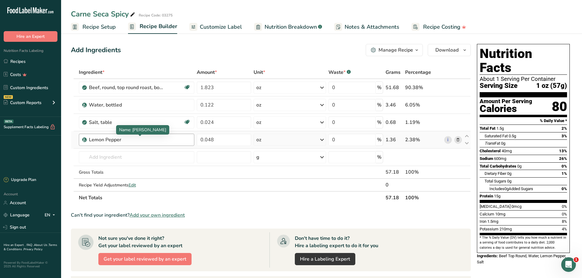
click at [136, 138] on div "Lemon Pepper" at bounding box center [127, 139] width 76 height 7
click at [131, 142] on div "Lemon Pepper" at bounding box center [127, 139] width 76 height 7
click at [120, 142] on div "Lemon Pepper" at bounding box center [127, 139] width 76 height 7
drag, startPoint x: 126, startPoint y: 141, endPoint x: 88, endPoint y: 139, distance: 38.0
click at [88, 139] on div "Lemon Pepper" at bounding box center [137, 140] width 116 height 12
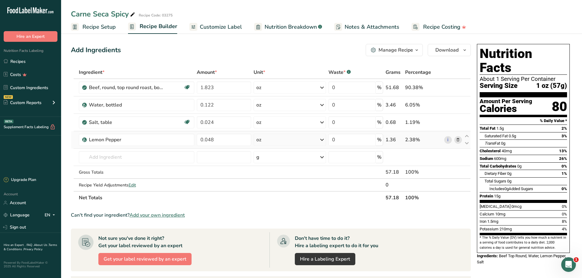
click at [459, 139] on icon at bounding box center [458, 140] width 4 height 6
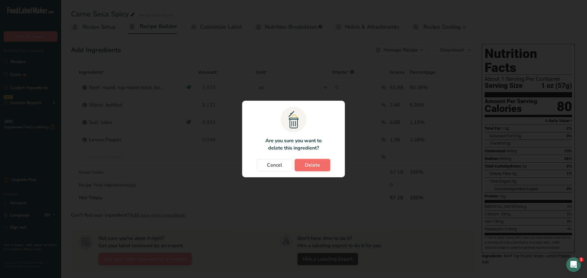
click at [309, 166] on span "Delete" at bounding box center [312, 165] width 15 height 7
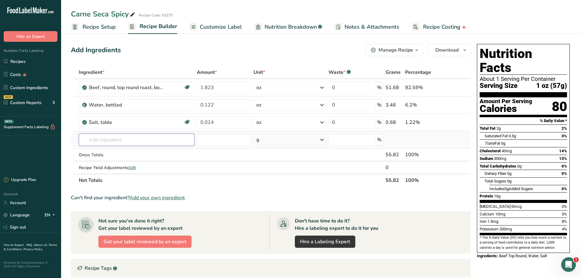
click at [128, 142] on input "text" at bounding box center [137, 140] width 116 height 12
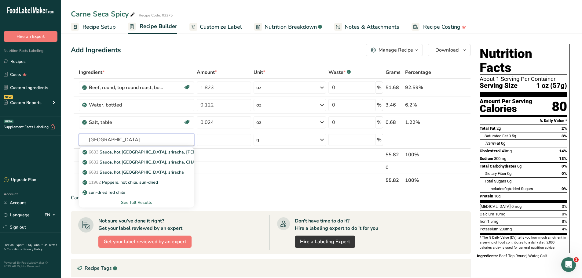
type input "[GEOGRAPHIC_DATA]"
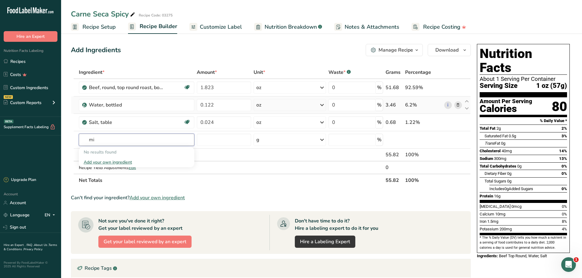
type input "m"
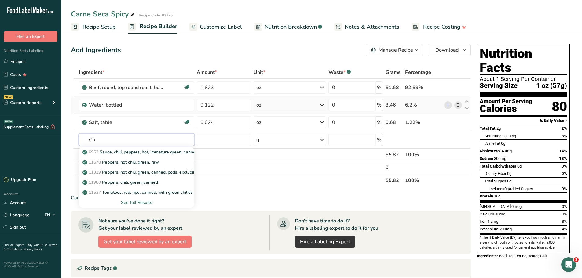
type input "C"
type input "Pap"
click at [120, 151] on p "2028 Spices, paprika" at bounding box center [106, 152] width 45 height 6
type input "Spices, paprika"
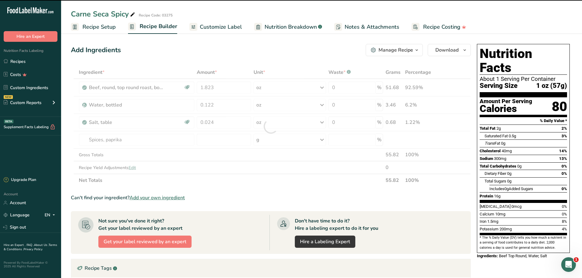
type input "0"
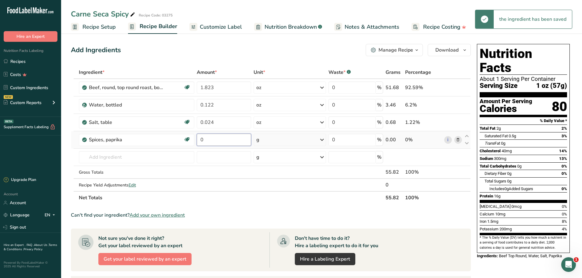
click at [228, 138] on input "0" at bounding box center [224, 140] width 54 height 12
type input "0.012"
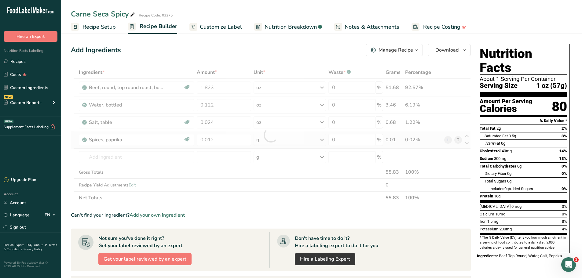
click at [322, 139] on div "Ingredient * Amount * Unit * Waste * .a-a{fill:#347362;}.b-a{fill:#fff;} Grams …" at bounding box center [271, 135] width 400 height 138
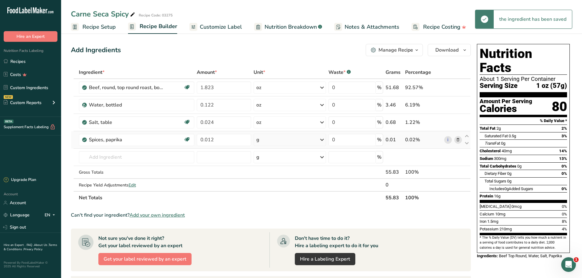
click at [314, 142] on div "g" at bounding box center [290, 140] width 72 height 12
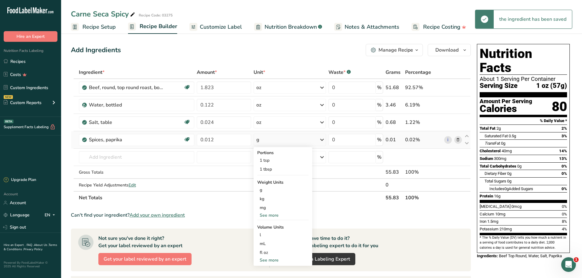
click at [270, 212] on div "See more" at bounding box center [282, 215] width 51 height 6
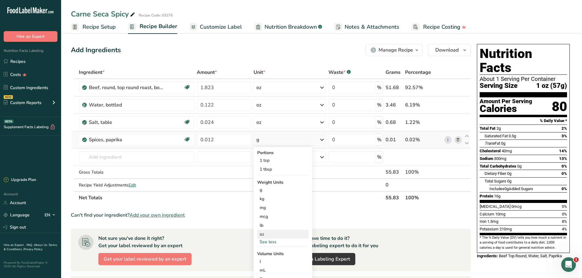
click at [268, 234] on div "oz" at bounding box center [282, 234] width 51 height 9
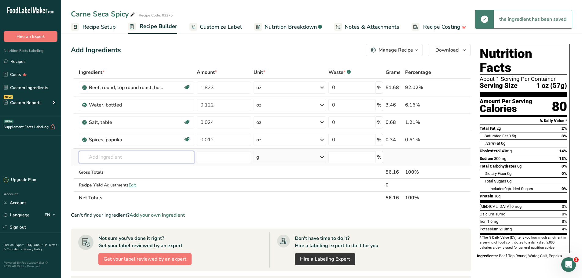
click at [121, 157] on input "text" at bounding box center [137, 157] width 116 height 12
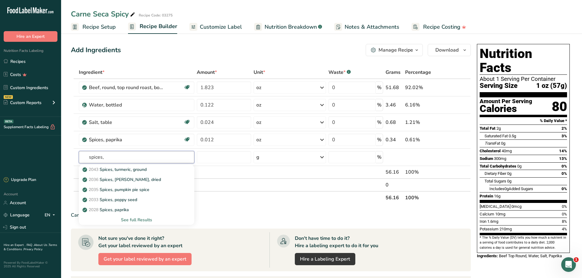
type input "spices,"
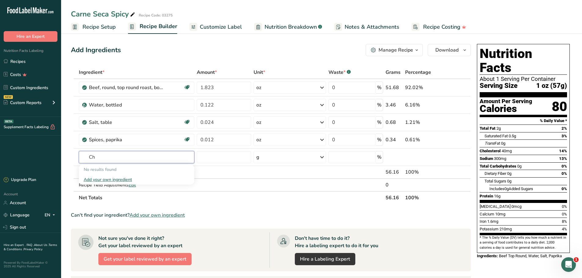
type input "C"
type input "Guajillo"
type input "Guajill"
click at [117, 181] on div "Add your own ingredient" at bounding box center [137, 180] width 106 height 6
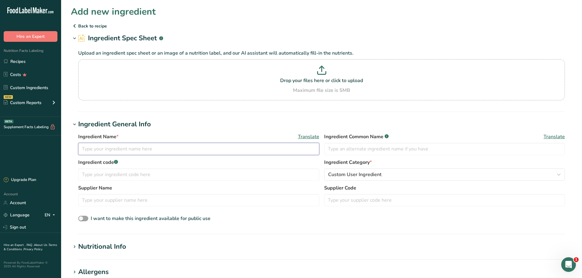
click at [138, 152] on input "text" at bounding box center [198, 149] width 241 height 12
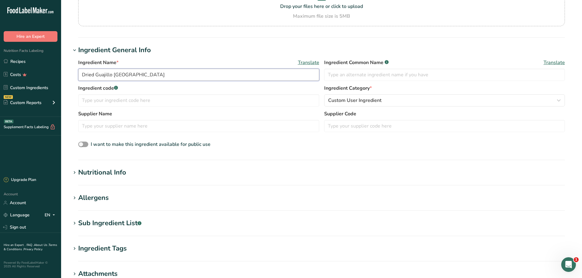
scroll to position [82, 0]
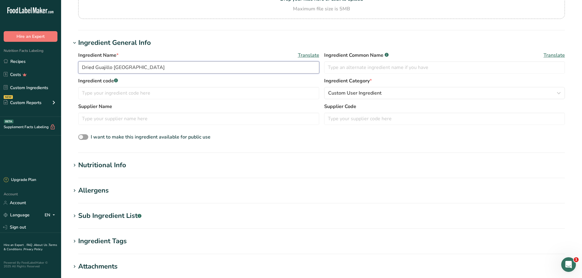
type input "Dried Guajillo [GEOGRAPHIC_DATA]"
click at [74, 167] on icon at bounding box center [75, 165] width 6 height 9
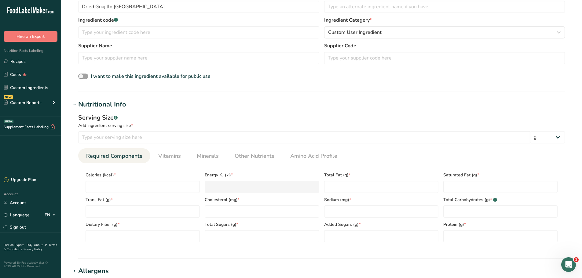
scroll to position [163, 0]
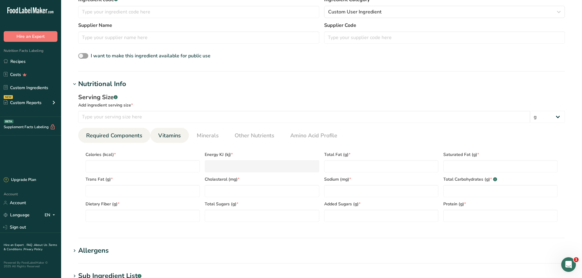
click at [166, 135] on span "Vitamins" at bounding box center [169, 136] width 23 height 8
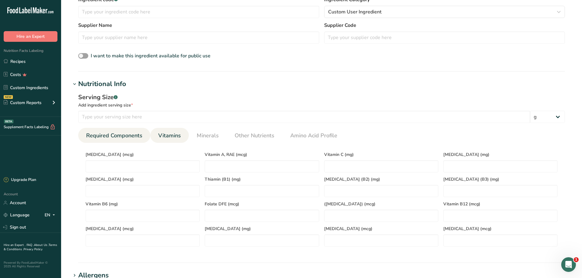
click at [137, 134] on span "Required Components" at bounding box center [114, 136] width 56 height 8
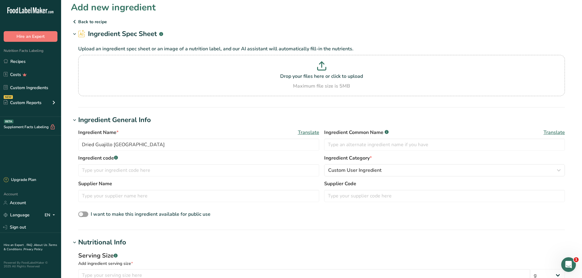
scroll to position [0, 0]
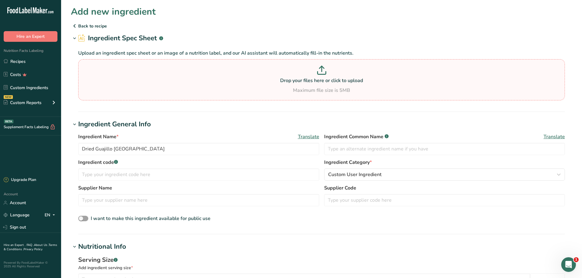
click at [317, 73] on icon at bounding box center [321, 70] width 9 height 9
click at [317, 73] on input "Drop your files here or click to upload Maximum file size is 5MB" at bounding box center [321, 79] width 487 height 41
type input "C:\fakepath\Guajillo Chile.jpg"
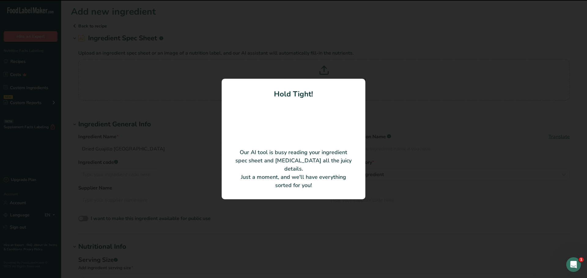
type input "Chile Guajillo"
type input "100"
type input "357"
type KJ "1493.69"
type Fat "0"
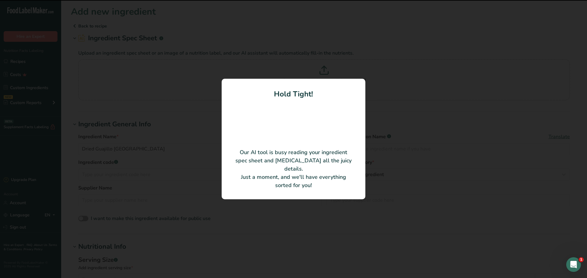
type Fat "0"
type input "0"
type input "36"
type Carbohydrates "57"
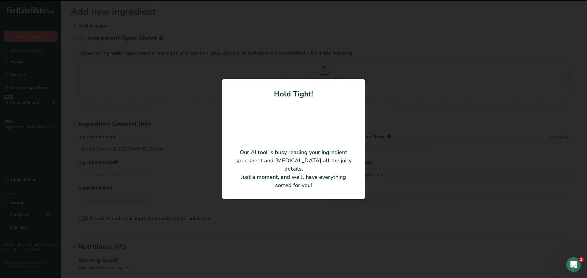
type Fiber "14"
type Sugars "50"
type Sugars "0"
type input "14"
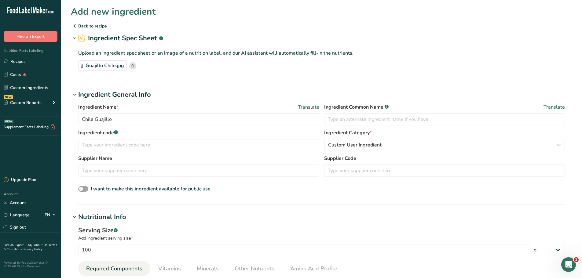
click at [99, 27] on p "Back to recipe" at bounding box center [322, 25] width 502 height 7
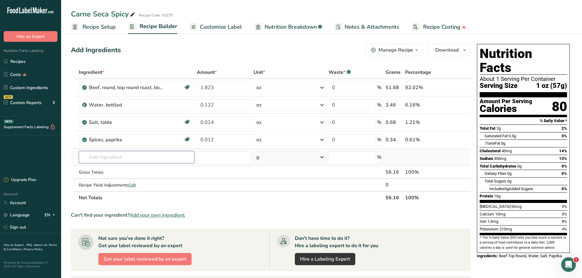
click at [114, 156] on input "text" at bounding box center [137, 157] width 116 height 12
type input "guajillo"
click at [154, 195] on th "Net Totals" at bounding box center [231, 197] width 307 height 13
click at [159, 215] on span "Add your own ingredient" at bounding box center [157, 215] width 55 height 7
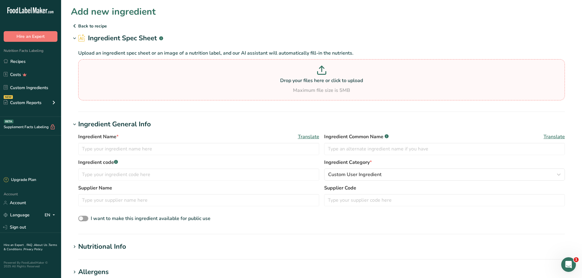
click at [319, 82] on p "Drop your files here or click to upload" at bounding box center [322, 80] width 484 height 7
click at [319, 82] on input "Drop your files here or click to upload Maximum file size is 5MB" at bounding box center [321, 79] width 487 height 41
type input "C:\fakepath\Guajillo Chile.jpg"
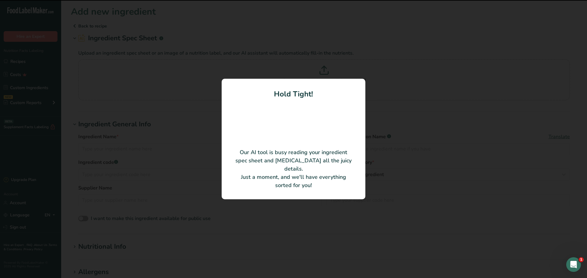
type input "Chile Guajillo"
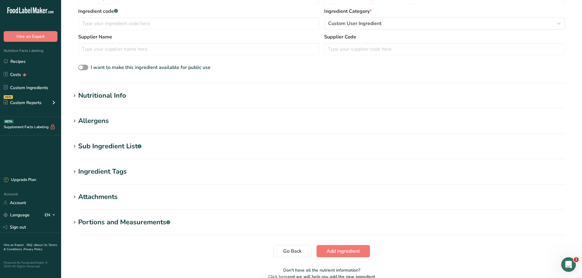
scroll to position [153, 0]
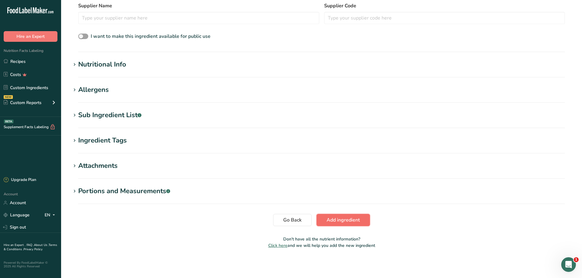
click at [336, 217] on span "Add ingredient" at bounding box center [343, 220] width 33 height 7
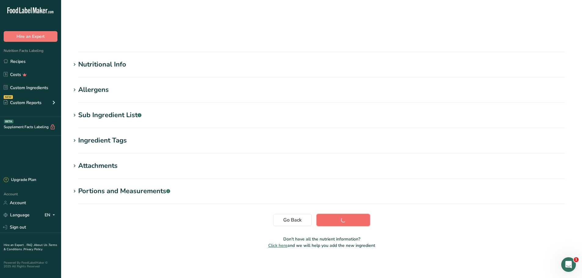
scroll to position [24, 0]
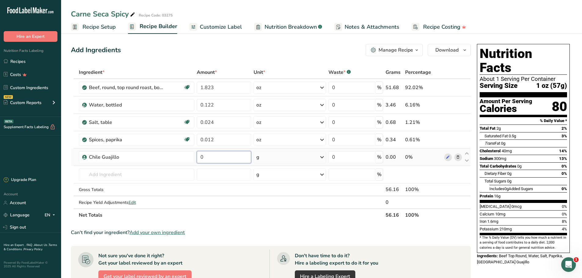
click at [211, 156] on input "0" at bounding box center [224, 157] width 54 height 12
type input "0.030"
click at [321, 156] on div "Ingredient * Amount * Unit * Waste * .a-a{fill:#347362;}.b-a{fill:#fff;} Grams …" at bounding box center [271, 144] width 400 height 156
click at [321, 156] on icon at bounding box center [321, 157] width 7 height 11
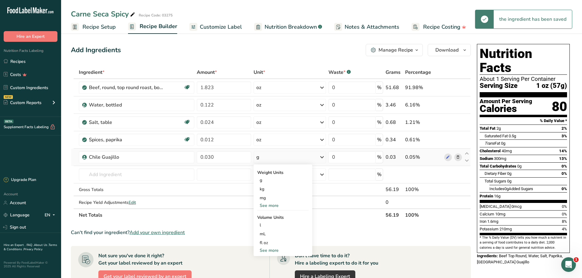
click at [276, 205] on div "See more" at bounding box center [282, 206] width 51 height 6
click at [267, 225] on div "oz" at bounding box center [282, 224] width 51 height 9
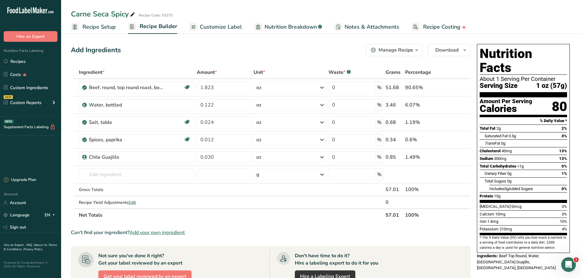
click at [156, 233] on span "Add your own ingredient" at bounding box center [157, 232] width 55 height 7
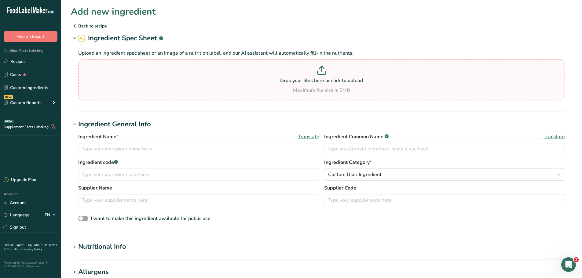
click at [317, 74] on icon at bounding box center [321, 70] width 9 height 9
click at [317, 74] on input "Drop your files here or click to upload Maximum file size is 5MB" at bounding box center [321, 79] width 487 height 41
type input "C:\fakepath\Chile de Arbol.jpg"
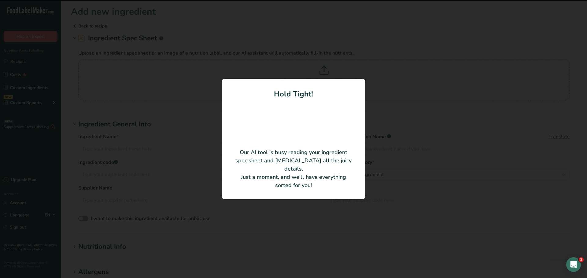
type input "Chile De Arbol, Dried"
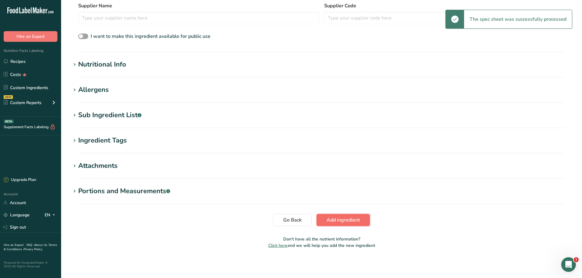
click at [348, 224] on span "Add ingredient" at bounding box center [343, 220] width 33 height 7
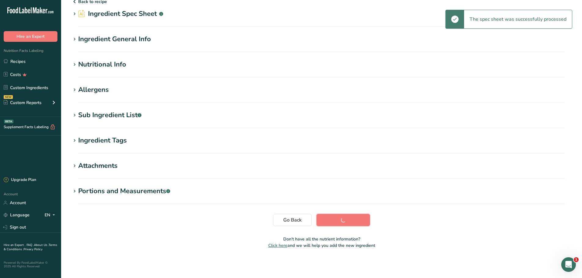
scroll to position [24, 0]
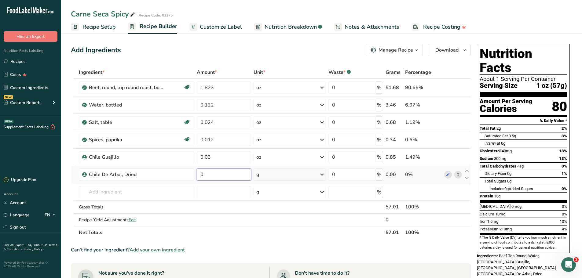
click at [225, 174] on input "0" at bounding box center [224, 175] width 54 height 12
type input "0.001"
click at [312, 173] on div "Ingredient * Amount * Unit * Waste * .a-a{fill:#347362;}.b-a{fill:#fff;} Grams …" at bounding box center [271, 152] width 400 height 173
click at [322, 172] on icon at bounding box center [321, 174] width 7 height 11
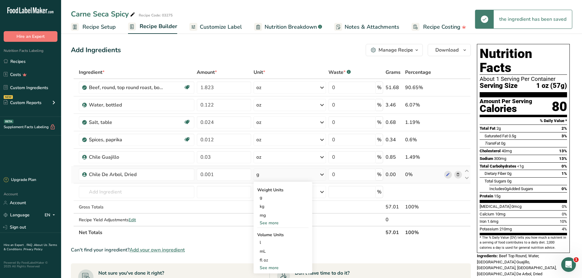
click at [271, 222] on div "See more" at bounding box center [282, 223] width 51 height 6
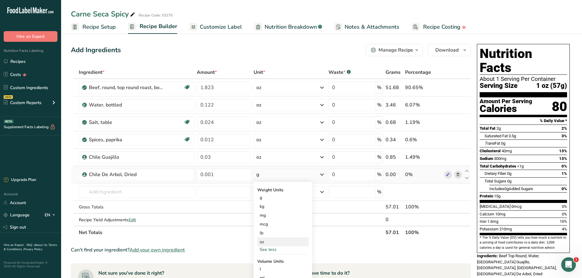
click at [264, 240] on div "oz" at bounding box center [282, 242] width 51 height 9
click at [219, 24] on span "Customize Label" at bounding box center [221, 27] width 42 height 8
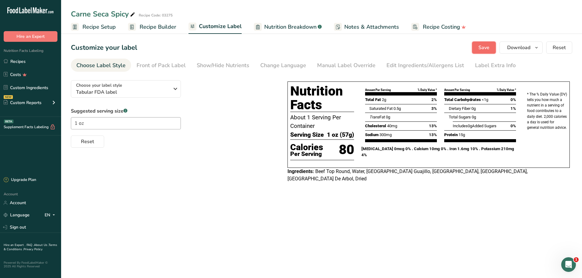
click at [484, 48] on span "Save" at bounding box center [484, 47] width 11 height 7
click at [520, 47] on span "Download" at bounding box center [518, 47] width 23 height 7
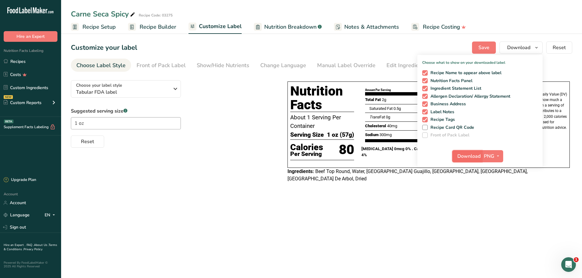
click at [475, 157] on span "Download" at bounding box center [469, 156] width 23 height 7
click at [491, 197] on main "Carne Seca Spicy Recipe Code: 03275 Recipe Setup Recipe Builder Customize Label…" at bounding box center [291, 139] width 582 height 278
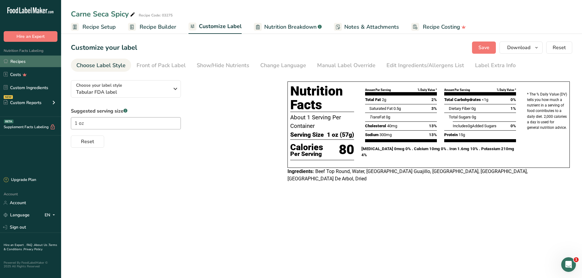
click at [21, 59] on link "Recipes" at bounding box center [30, 62] width 61 height 12
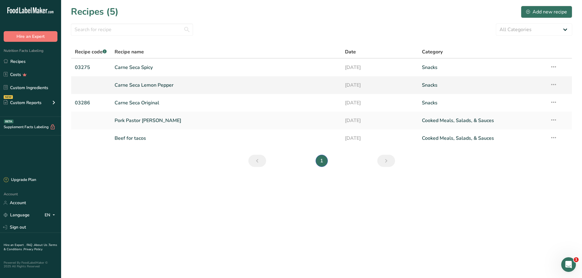
click at [553, 86] on icon at bounding box center [553, 84] width 7 height 11
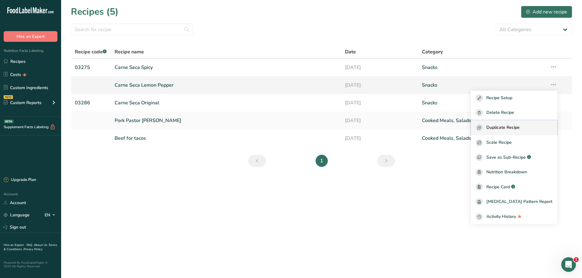
click at [508, 124] on button "Duplicate Recipe" at bounding box center [514, 127] width 86 height 15
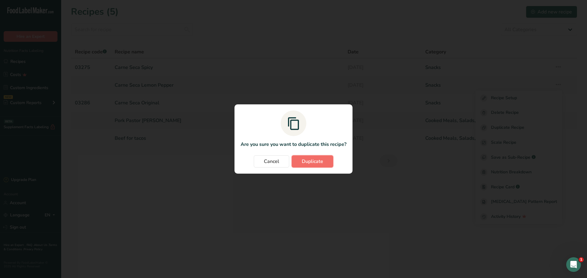
click at [305, 160] on span "Duplicate" at bounding box center [312, 161] width 21 height 7
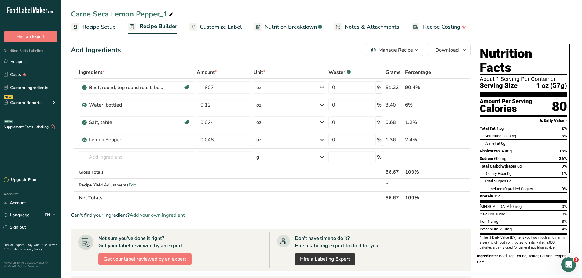
click at [103, 24] on span "Recipe Setup" at bounding box center [99, 27] width 33 height 8
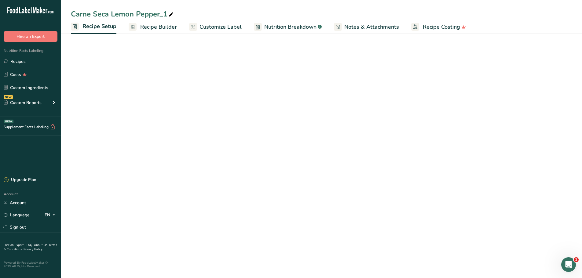
select select "5"
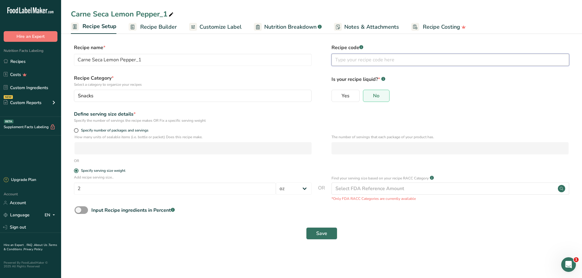
click at [358, 64] on input "text" at bounding box center [451, 60] width 238 height 12
paste input "03303"
type input "03303"
drag, startPoint x: 120, startPoint y: 60, endPoint x: 190, endPoint y: 60, distance: 70.6
click at [190, 60] on input "Carne Seca Lemon Pepper_1" at bounding box center [193, 60] width 238 height 12
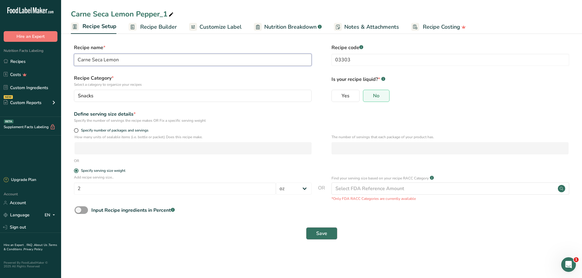
type input "Carne Seca Lemon"
click at [328, 232] on button "Save" at bounding box center [321, 234] width 31 height 12
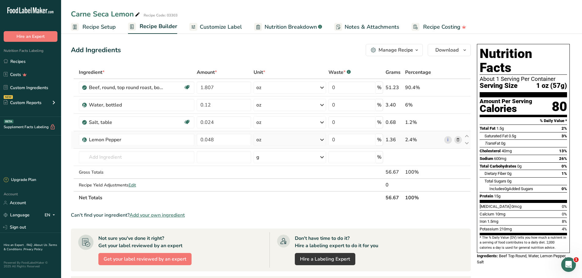
click at [457, 138] on icon at bounding box center [458, 140] width 4 height 6
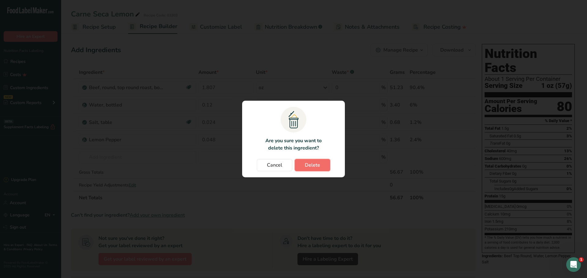
click at [319, 164] on span "Delete" at bounding box center [312, 165] width 15 height 7
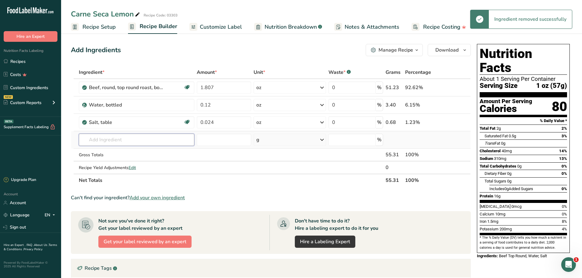
click at [111, 138] on input "text" at bounding box center [137, 140] width 116 height 12
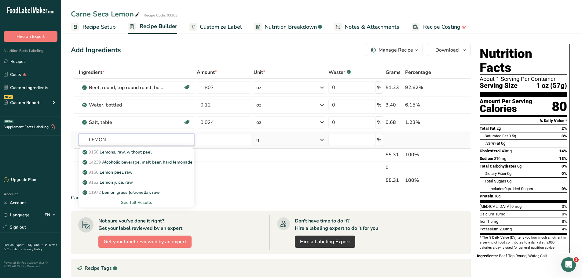
type input "LEMON"
click at [141, 203] on div "See full Results" at bounding box center [137, 203] width 106 height 6
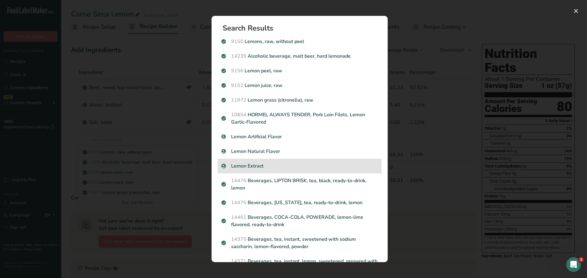
click at [263, 161] on div "Lemon Extract" at bounding box center [300, 166] width 164 height 15
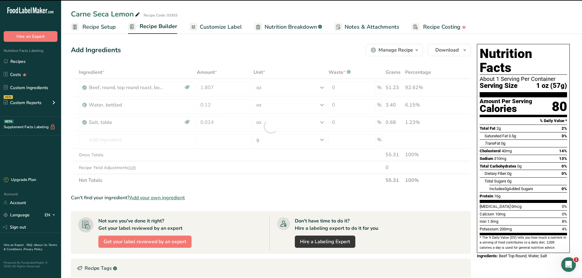
type input "0"
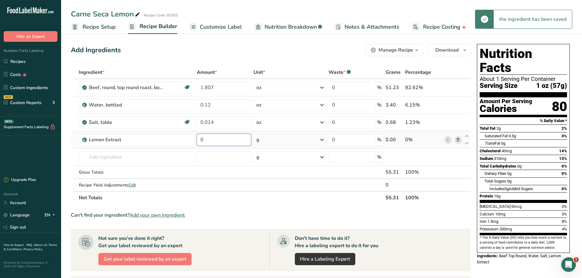
click at [230, 142] on input "0" at bounding box center [224, 140] width 54 height 12
type input "0.3"
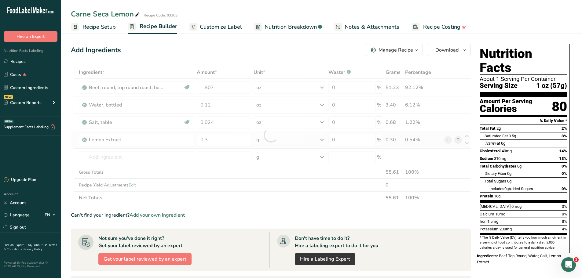
click at [325, 138] on div "Ingredient * Amount * Unit * Waste * .a-a{fill:#347362;}.b-a{fill:#fff;} Grams …" at bounding box center [271, 135] width 400 height 138
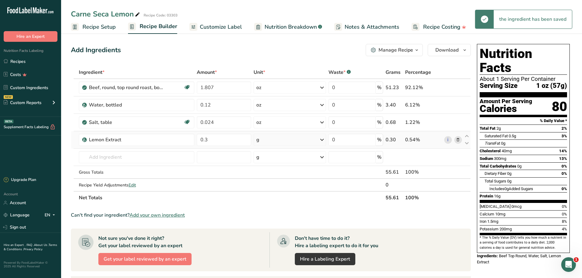
click at [322, 139] on icon at bounding box center [321, 139] width 7 height 11
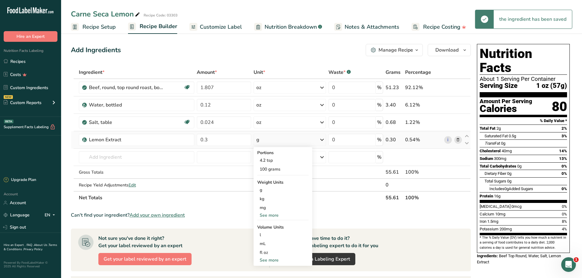
click at [275, 214] on div "See more" at bounding box center [282, 215] width 51 height 6
click at [266, 234] on div "oz" at bounding box center [282, 234] width 51 height 9
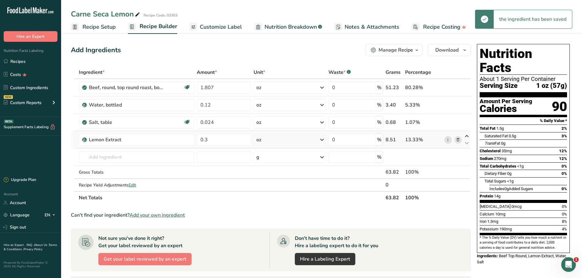
click at [466, 135] on icon at bounding box center [466, 136] width 7 height 5
type input "0.3"
type input "0.024"
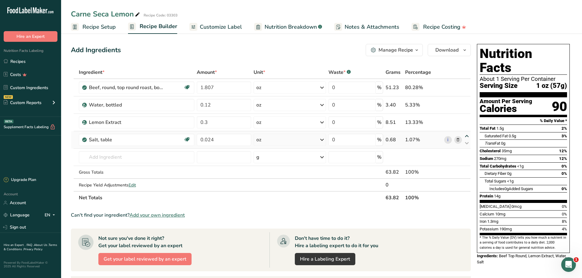
click at [466, 135] on icon at bounding box center [466, 136] width 7 height 5
type input "0.024"
type input "0.3"
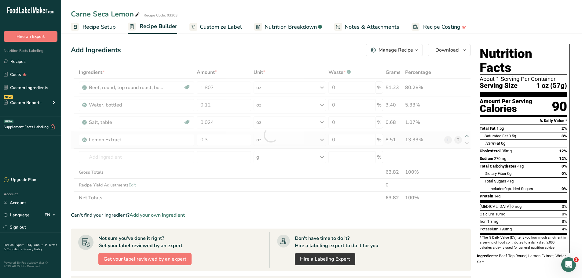
click at [466, 135] on div at bounding box center [271, 135] width 400 height 138
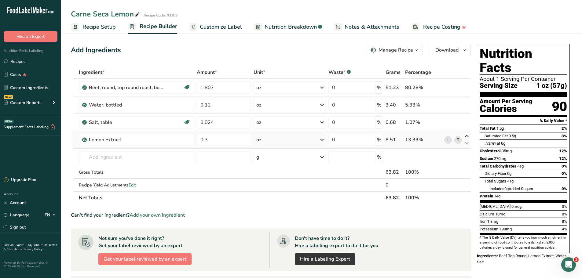
click at [467, 135] on icon at bounding box center [466, 136] width 7 height 5
type input "0.3"
type input "0.024"
click at [467, 118] on icon at bounding box center [466, 119] width 7 height 5
type input "0.3"
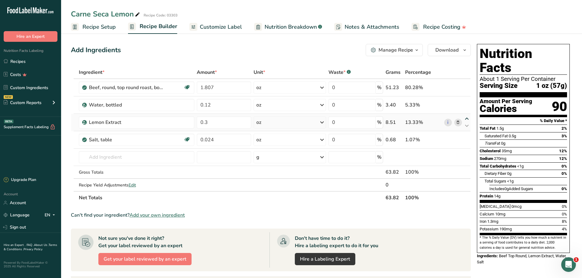
type input "0.12"
click at [211, 27] on span "Customize Label" at bounding box center [221, 27] width 42 height 8
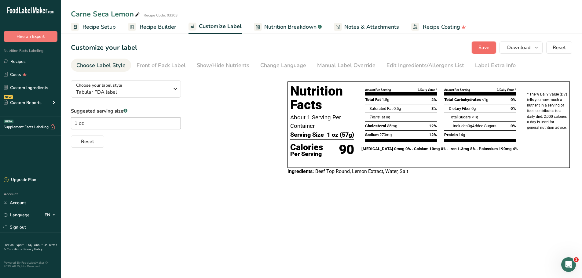
click at [482, 50] on span "Save" at bounding box center [484, 47] width 11 height 7
click at [162, 29] on span "Recipe Builder" at bounding box center [158, 27] width 37 height 8
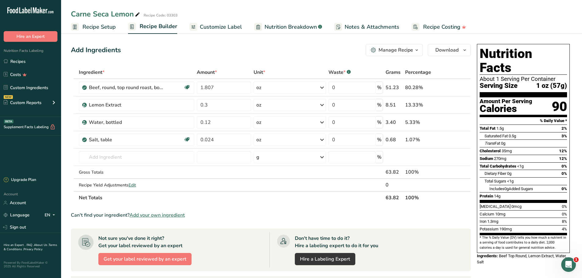
click at [100, 25] on span "Recipe Setup" at bounding box center [99, 27] width 33 height 8
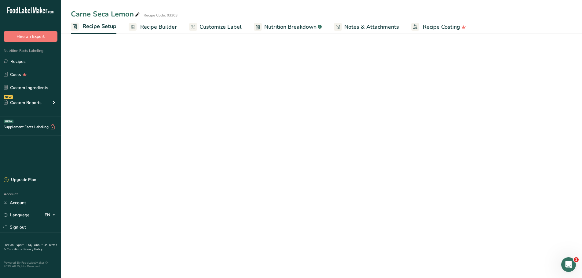
select select "5"
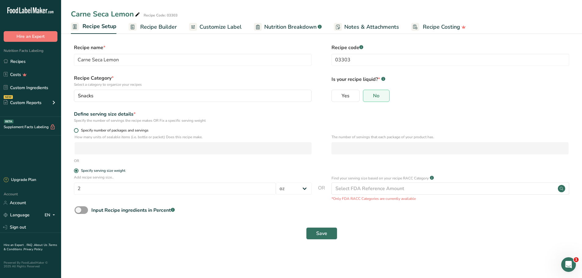
click at [76, 131] on span at bounding box center [76, 130] width 5 height 5
click at [76, 131] on input "Specify number of packages and servings" at bounding box center [76, 131] width 4 height 4
radio input "true"
radio input "false"
select select "0"
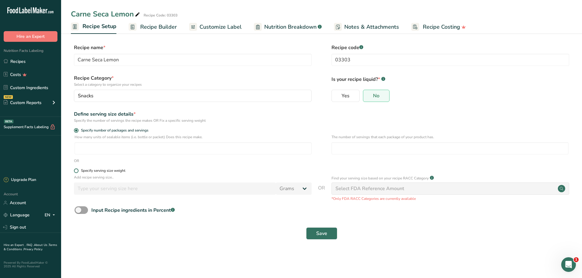
click at [75, 170] on span at bounding box center [76, 171] width 5 height 5
click at [75, 170] on input "Specify serving size weight" at bounding box center [76, 171] width 4 height 4
radio input "true"
radio input "false"
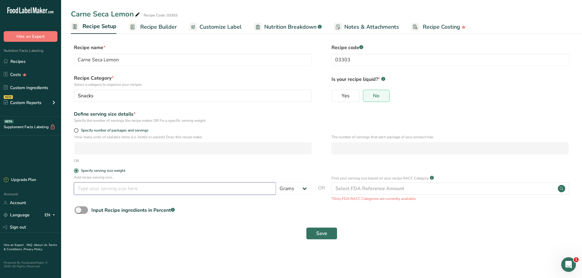
click at [119, 191] on input "number" at bounding box center [175, 189] width 202 height 12
type input "2.5"
click at [307, 186] on select "Grams kg mg mcg lb oz l mL fl oz tbsp tsp cup qt gallon" at bounding box center [294, 189] width 36 height 12
select select "5"
click at [276, 183] on select "Grams kg mg mcg lb oz l mL fl oz tbsp tsp cup qt gallon" at bounding box center [294, 189] width 36 height 12
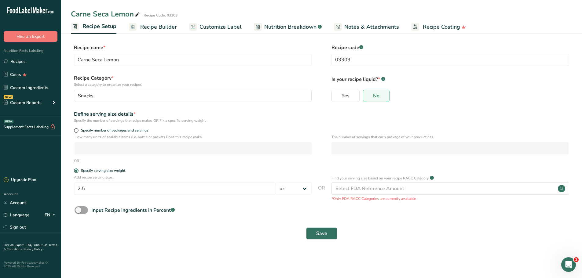
click at [219, 28] on span "Customize Label" at bounding box center [221, 27] width 42 height 8
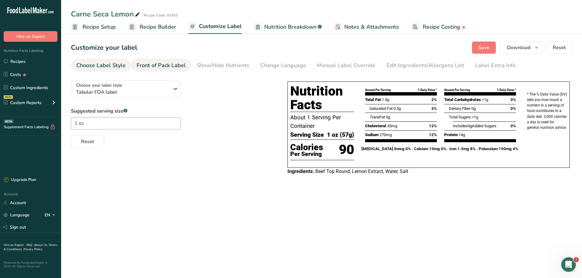
click at [155, 64] on div "Front of Pack Label" at bounding box center [161, 65] width 49 height 8
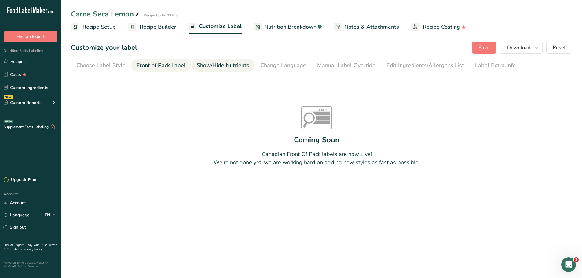
click at [219, 62] on div "Show/Hide Nutrients" at bounding box center [223, 65] width 53 height 8
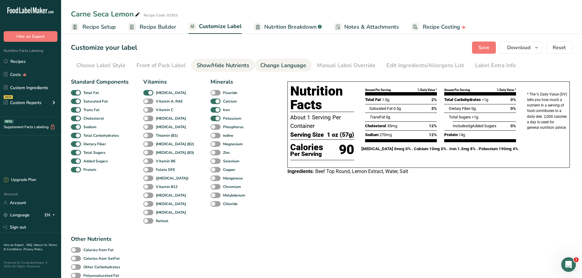
click at [286, 67] on div "Change Language" at bounding box center [283, 65] width 46 height 8
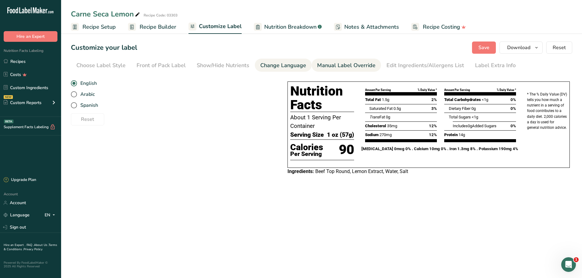
click at [332, 65] on div "Manual Label Override" at bounding box center [346, 65] width 58 height 8
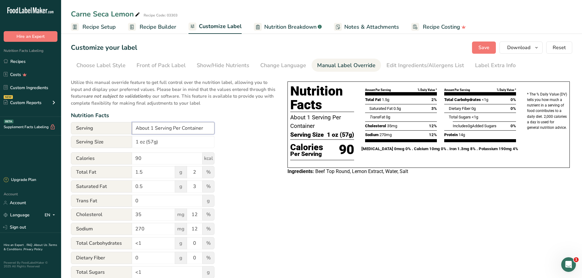
click at [168, 129] on input "About 1 Serving Per Container" at bounding box center [173, 128] width 83 height 12
click at [153, 129] on input "About 1 Serving Per Container" at bounding box center [173, 128] width 83 height 12
type input "About 2.5 Serving Per Container"
drag, startPoint x: 145, startPoint y: 159, endPoint x: 125, endPoint y: 159, distance: 19.9
click at [125, 159] on div "Calories 90 kcal" at bounding box center [143, 159] width 144 height 12
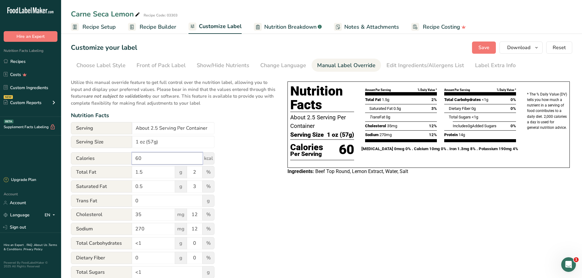
drag, startPoint x: 146, startPoint y: 158, endPoint x: 130, endPoint y: 156, distance: 16.6
click at [130, 156] on div "Calories 60 kcal" at bounding box center [143, 159] width 144 height 12
type input "60"
click at [479, 52] on button "Save" at bounding box center [484, 48] width 24 height 12
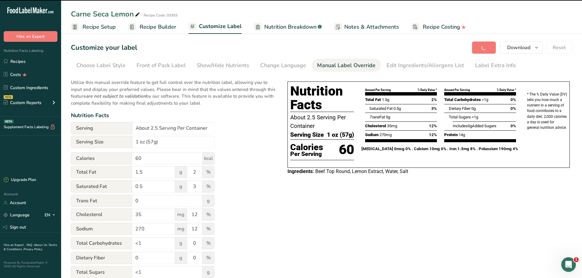
click at [97, 27] on span "Recipe Setup" at bounding box center [99, 27] width 33 height 8
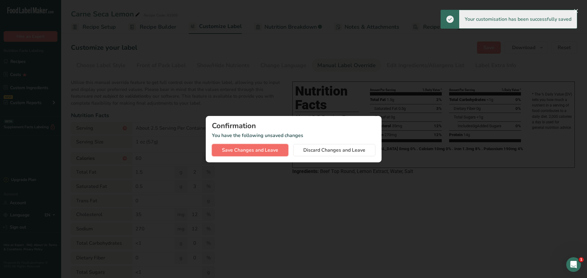
click at [253, 149] on span "Save Changes and Leave" at bounding box center [250, 150] width 56 height 7
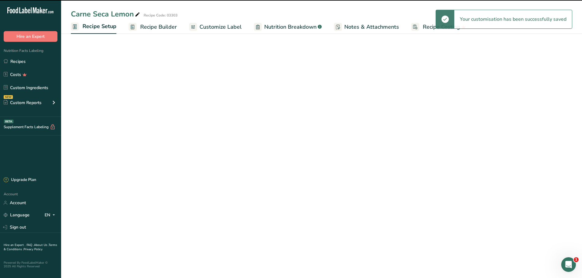
select select "5"
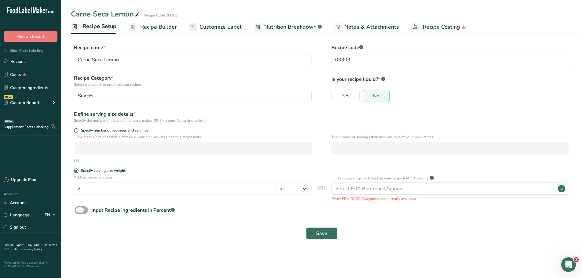
click at [86, 211] on span at bounding box center [81, 211] width 13 height 8
click at [79, 211] on input "Input Recipe ingredients in Percent .a-a{fill:#347362;}.b-a{fill:#fff;}" at bounding box center [77, 210] width 4 height 4
click at [79, 206] on form "Recipe name * Carne Seca Lemon Recipe code .a-a{fill:#347362;}.b-a{fill:#fff;} …" at bounding box center [322, 157] width 502 height 226
click at [79, 209] on span at bounding box center [81, 211] width 13 height 8
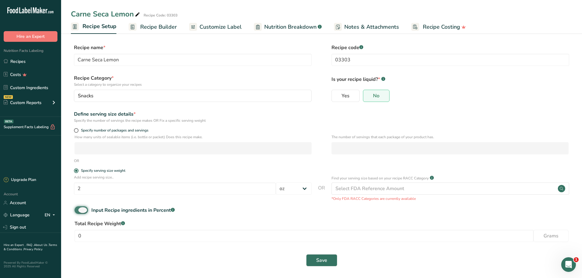
click at [79, 209] on input "Input Recipe ingredients in Percent .a-a{fill:#347362;}.b-a{fill:#fff;}" at bounding box center [77, 210] width 4 height 4
checkbox input "false"
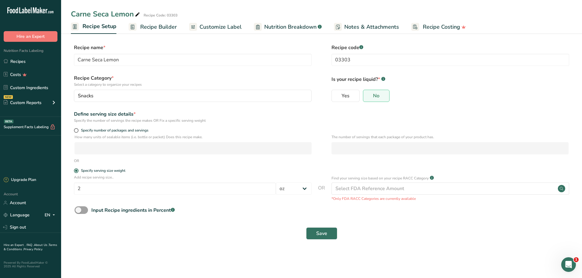
click at [148, 26] on span "Recipe Builder" at bounding box center [158, 27] width 37 height 8
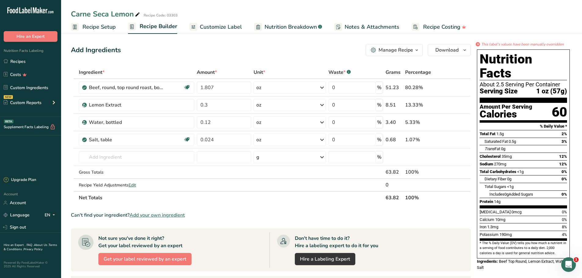
click at [213, 30] on span "Customize Label" at bounding box center [221, 27] width 42 height 8
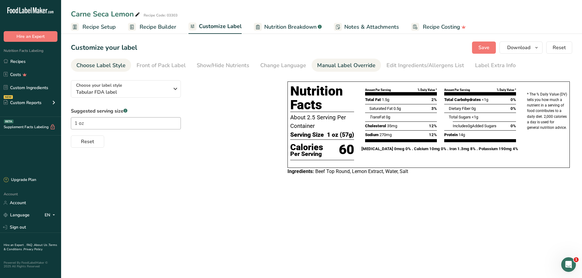
click at [325, 62] on div "Manual Label Override" at bounding box center [346, 65] width 58 height 8
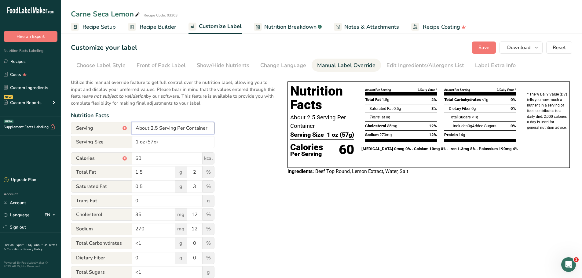
click at [156, 129] on input "About 2.5 Serving Per Container" at bounding box center [173, 128] width 83 height 12
type input "About 1 Serving Per Container"
click at [160, 145] on input "1 oz (57g)" at bounding box center [173, 142] width 83 height 12
drag, startPoint x: 149, startPoint y: 158, endPoint x: 132, endPoint y: 156, distance: 17.0
click at [131, 157] on div "Calories * 60 kcal" at bounding box center [143, 159] width 144 height 12
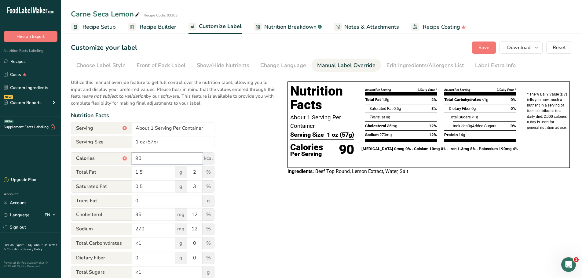
type input "90"
click at [479, 50] on button "Save" at bounding box center [484, 48] width 24 height 12
click at [102, 66] on div "Choose Label Style" at bounding box center [100, 65] width 49 height 8
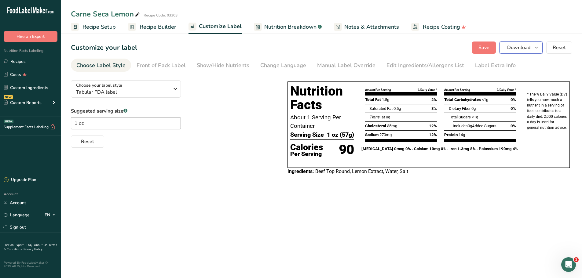
click at [518, 49] on span "Download" at bounding box center [518, 47] width 23 height 7
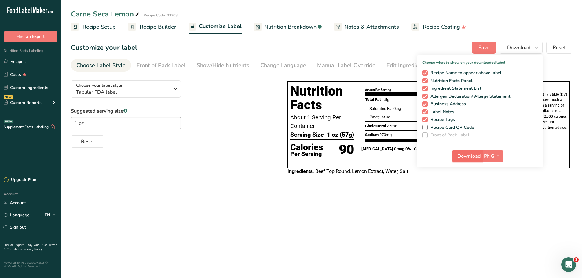
click at [473, 154] on span "Download" at bounding box center [469, 156] width 23 height 7
click at [376, 197] on main "Carne Seca Lemon Recipe Code: 03303 Recipe Setup Recipe Builder Customize Label…" at bounding box center [291, 139] width 582 height 278
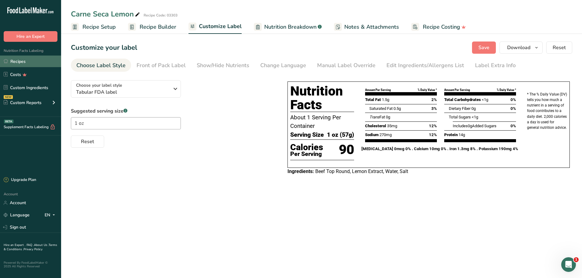
click at [27, 59] on link "Recipes" at bounding box center [30, 62] width 61 height 12
